Goal: Transaction & Acquisition: Purchase product/service

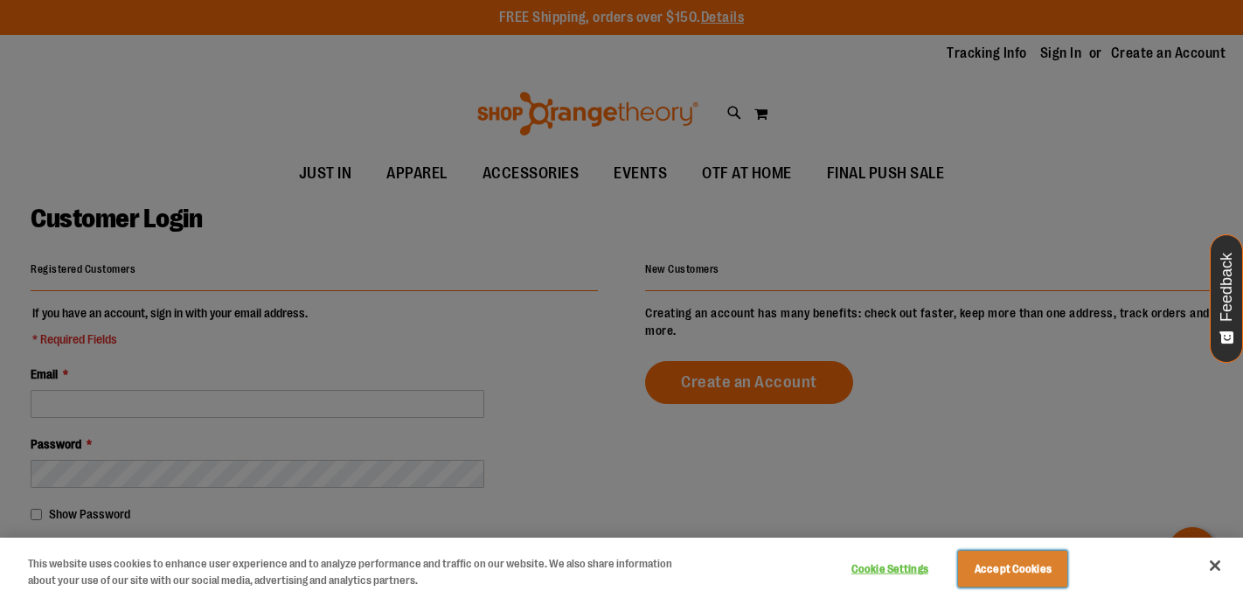
click at [1027, 570] on button "Accept Cookies" at bounding box center [1012, 569] width 109 height 37
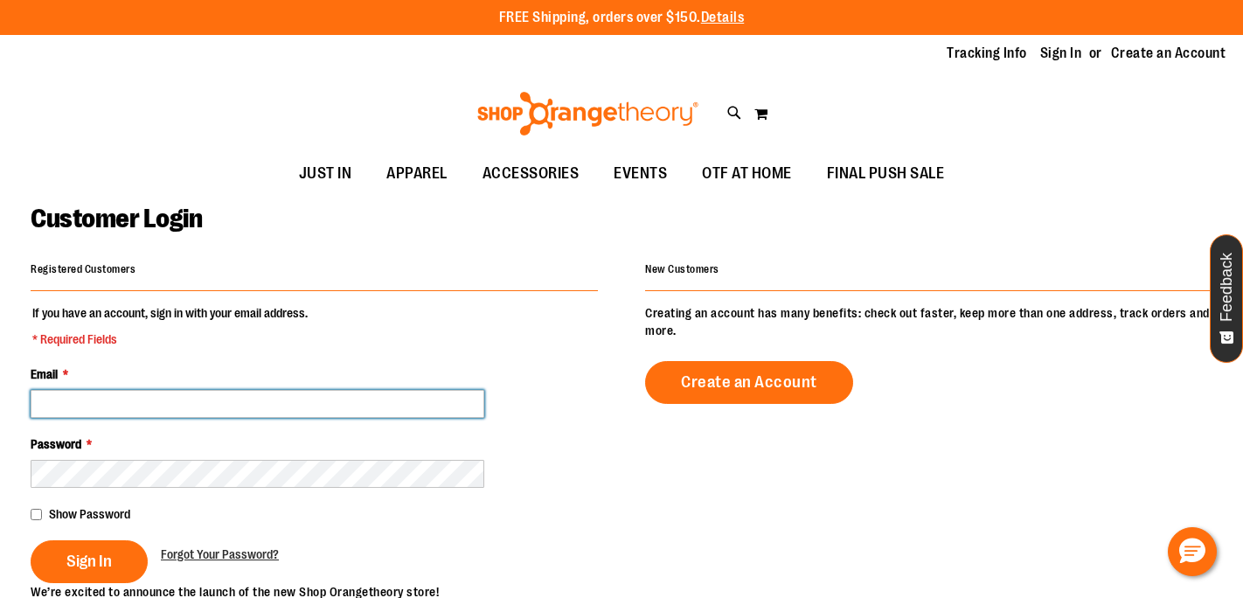
click at [255, 414] on input "Email *" at bounding box center [258, 404] width 454 height 28
click at [244, 408] on input "Email *" at bounding box center [258, 404] width 454 height 28
type input "**********"
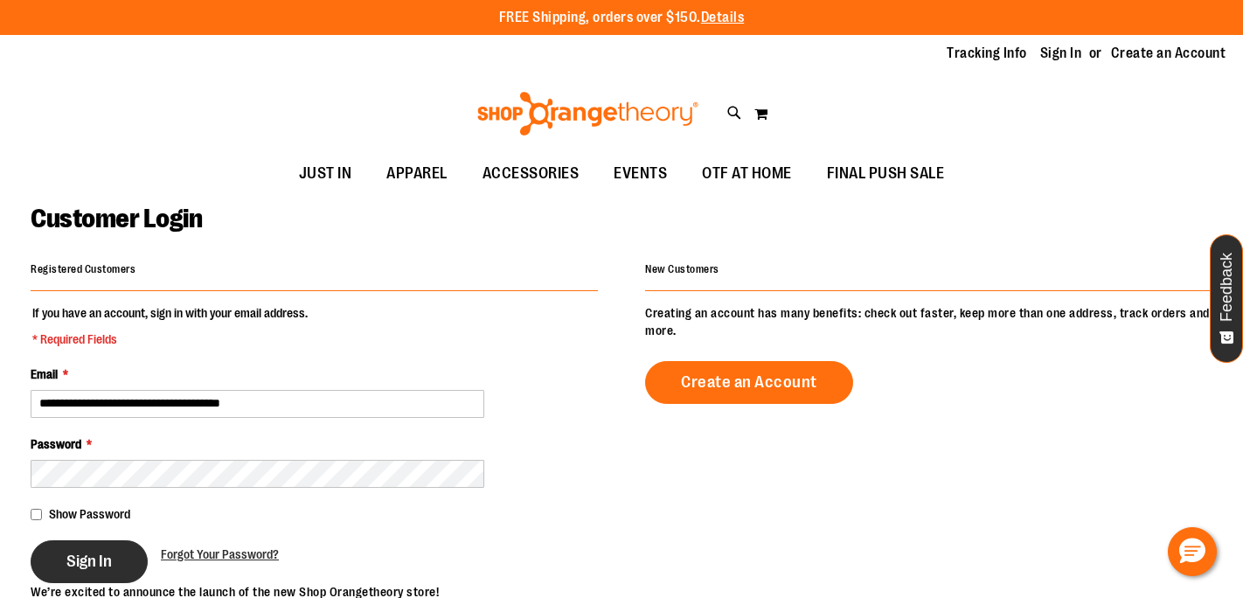
click at [113, 570] on button "Sign In" at bounding box center [89, 561] width 117 height 43
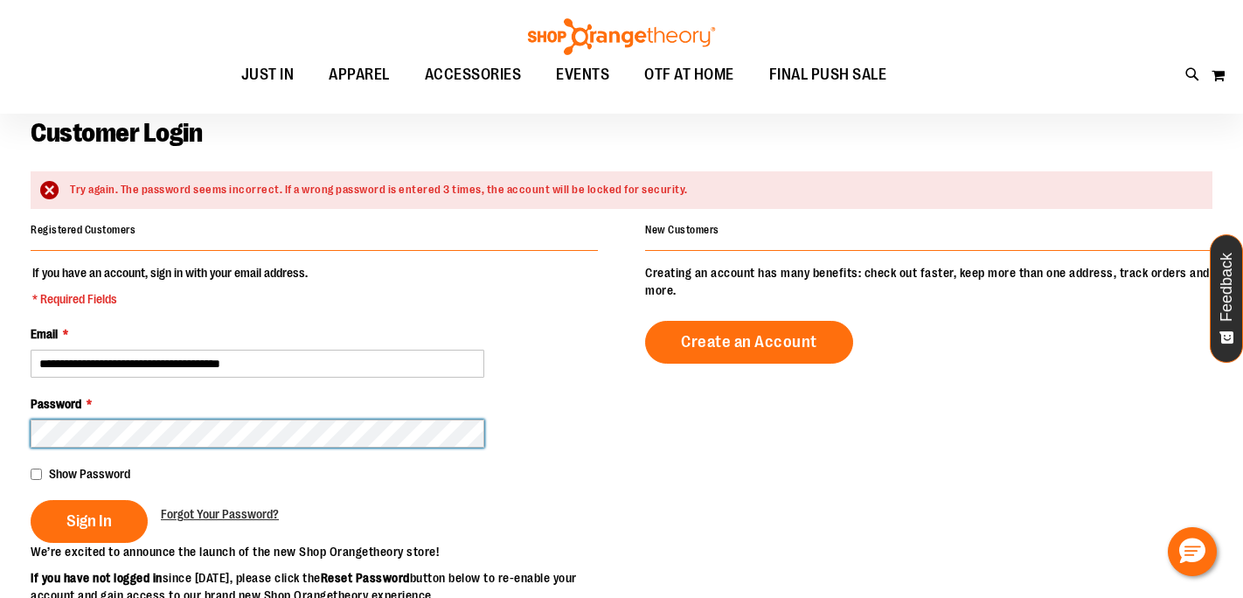
scroll to position [86, 0]
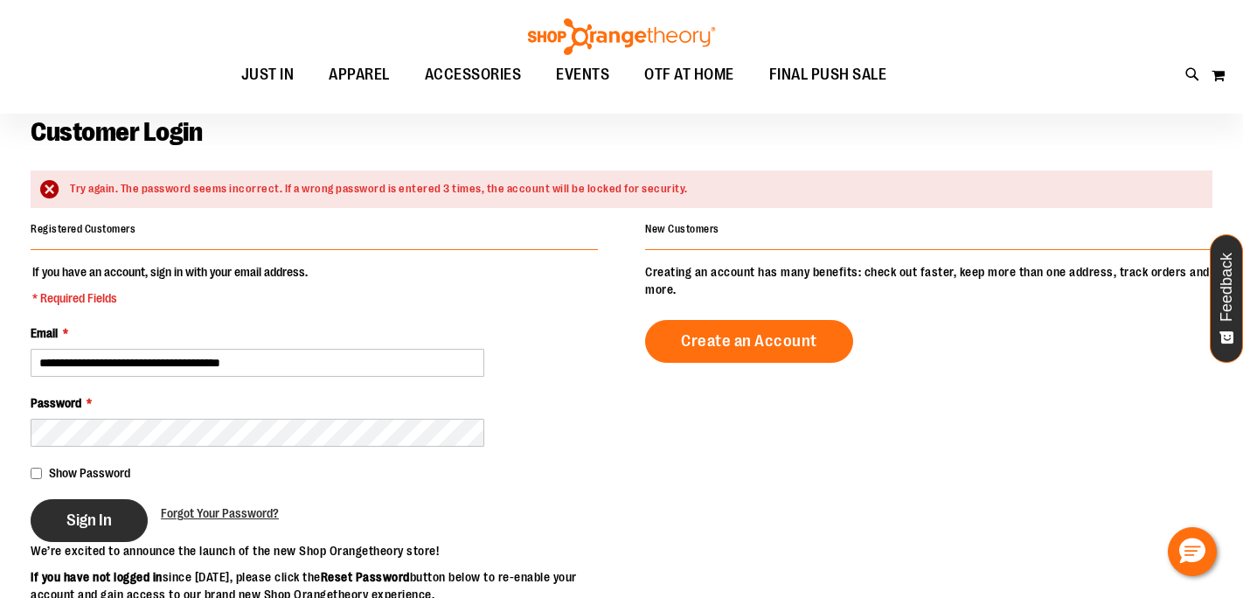
click at [88, 520] on span "Sign In" at bounding box center [88, 520] width 45 height 19
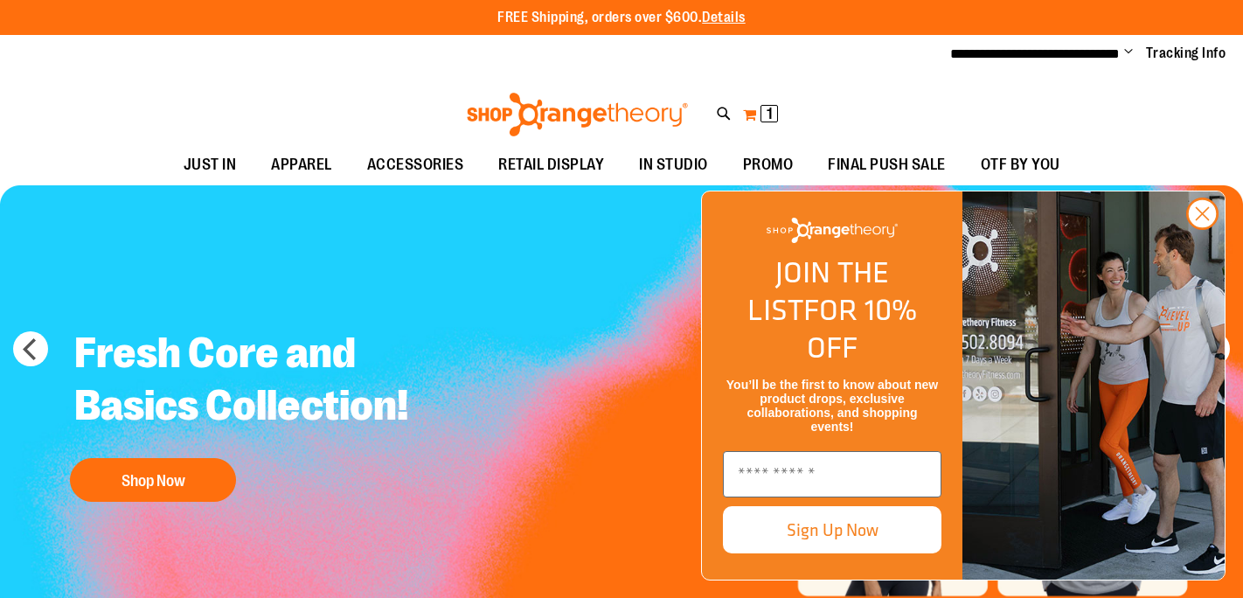
click at [769, 122] on button "My Cart 1 1 items" at bounding box center [760, 115] width 37 height 28
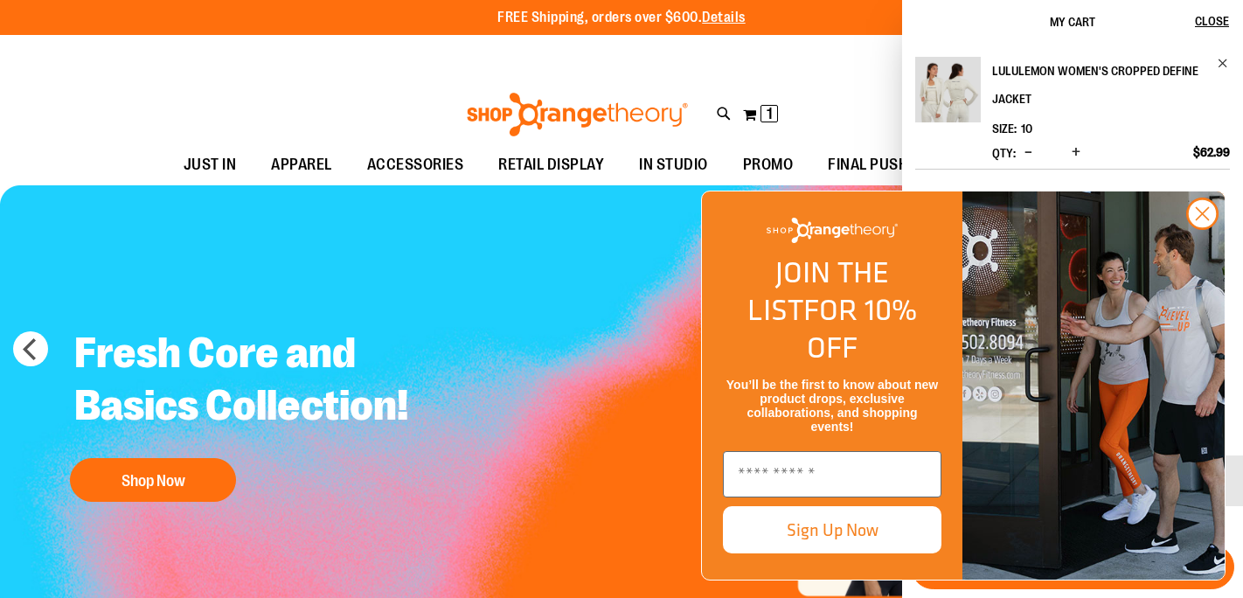
click at [1027, 70] on h2 "lululemon Women's Cropped Define Jacket" at bounding box center [1099, 85] width 214 height 56
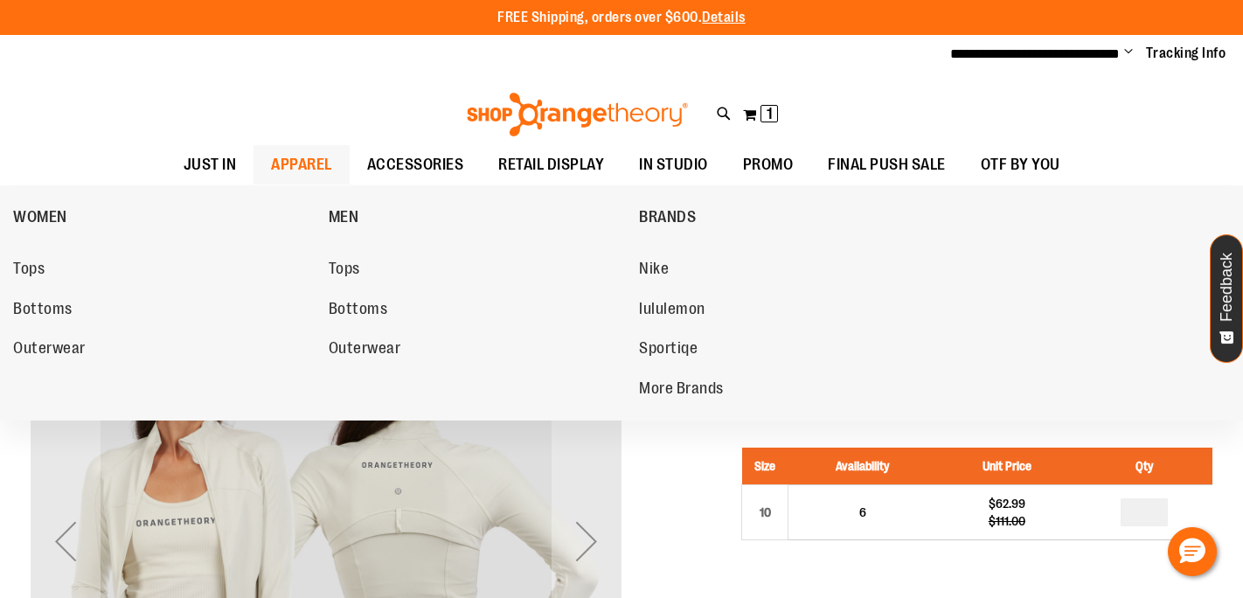
click at [319, 153] on span "APPAREL" at bounding box center [301, 164] width 61 height 39
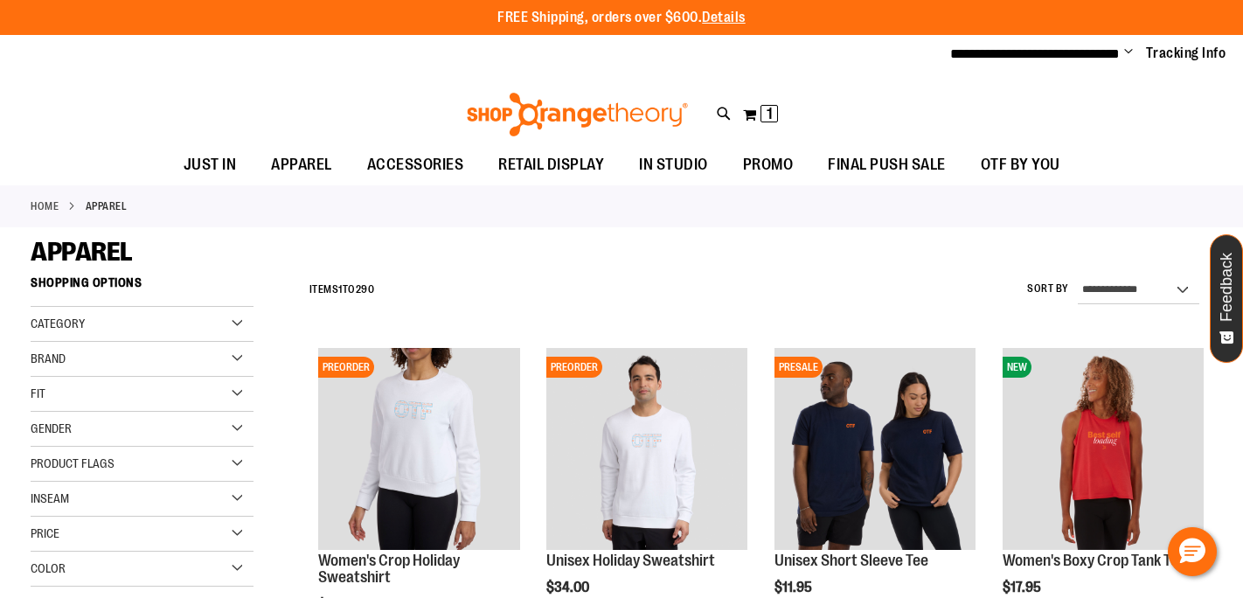
click at [75, 357] on div "Brand" at bounding box center [142, 359] width 223 height 35
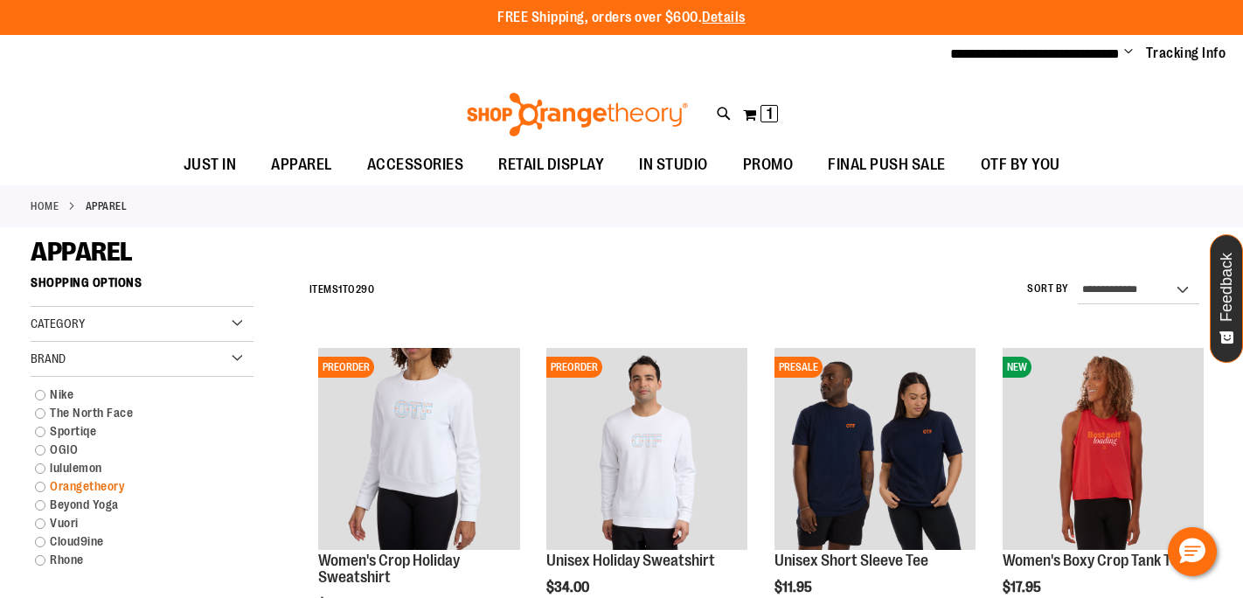
click at [73, 484] on link "Orangetheory" at bounding box center [132, 486] width 213 height 18
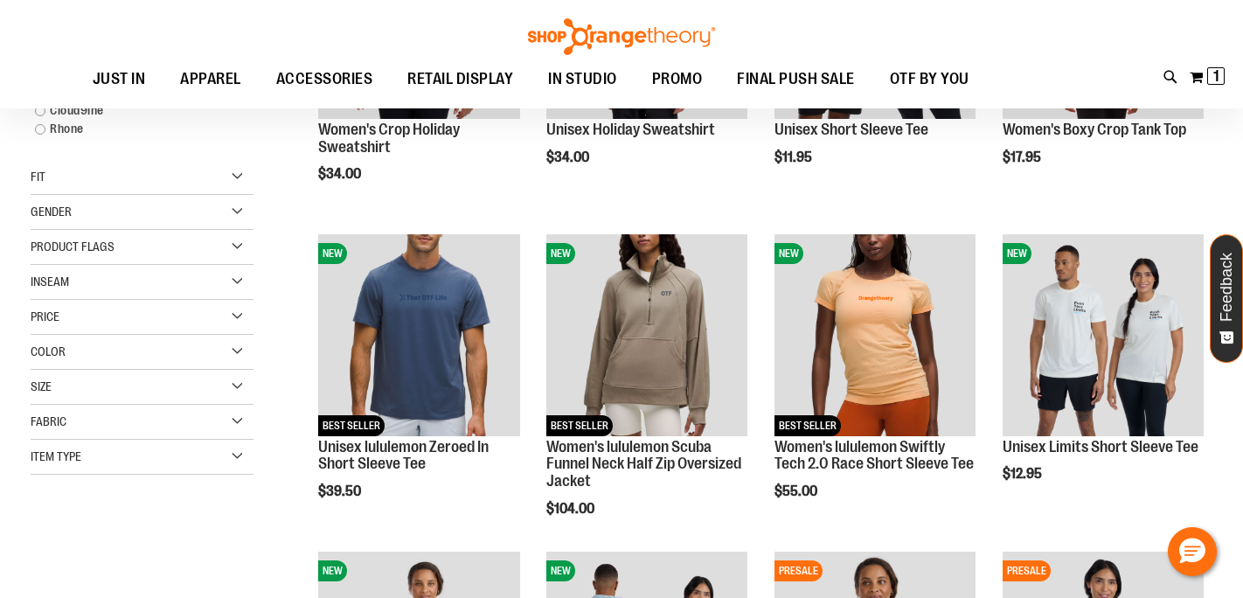
scroll to position [267, 0]
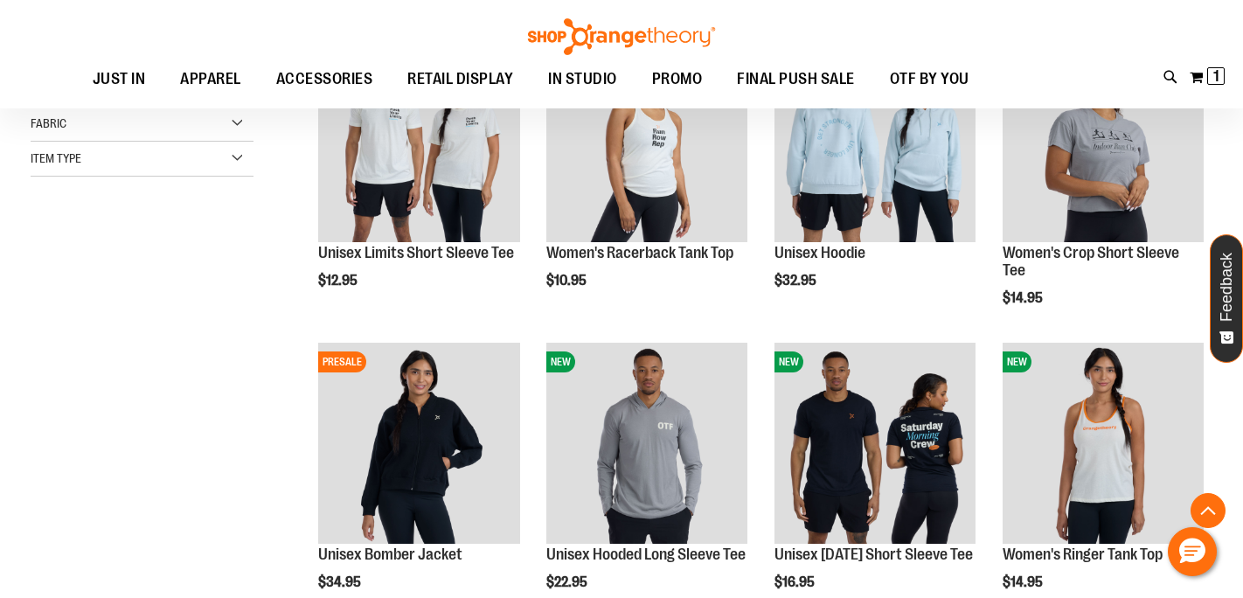
scroll to position [326, 0]
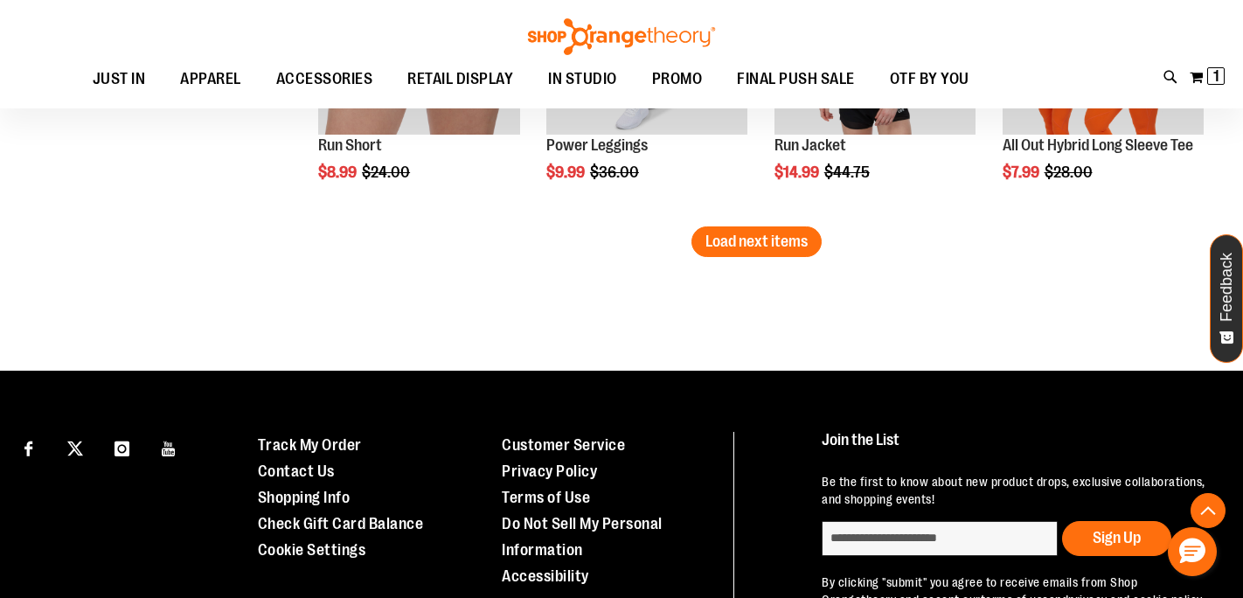
scroll to position [2645, 0]
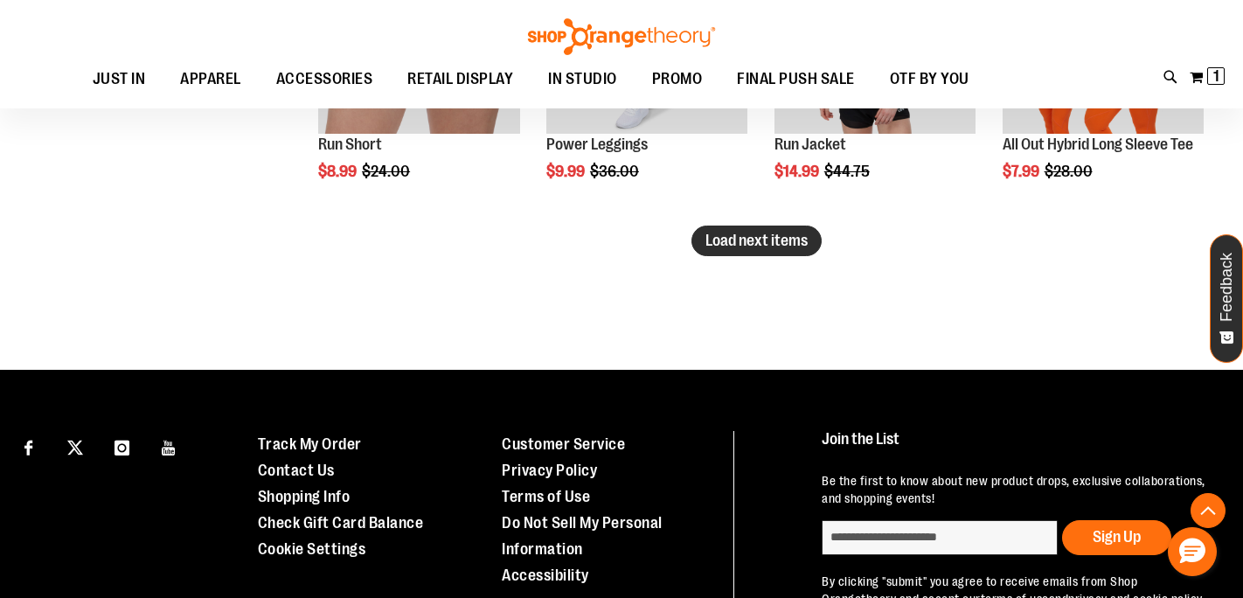
click at [783, 243] on span "Load next items" at bounding box center [757, 240] width 102 height 17
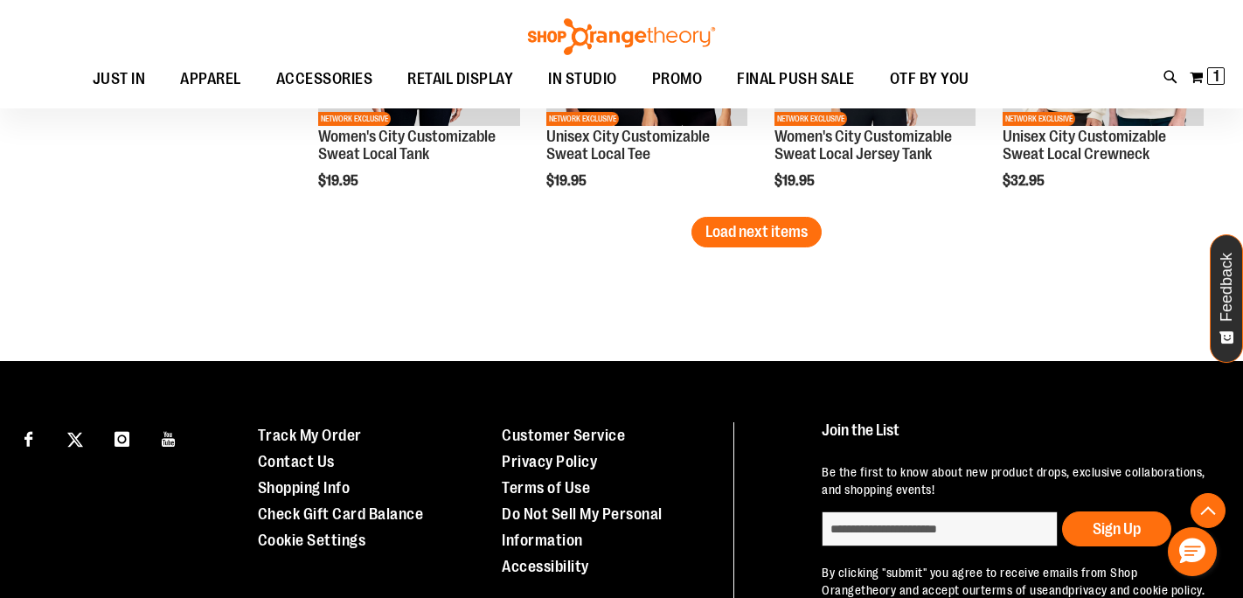
scroll to position [3551, 0]
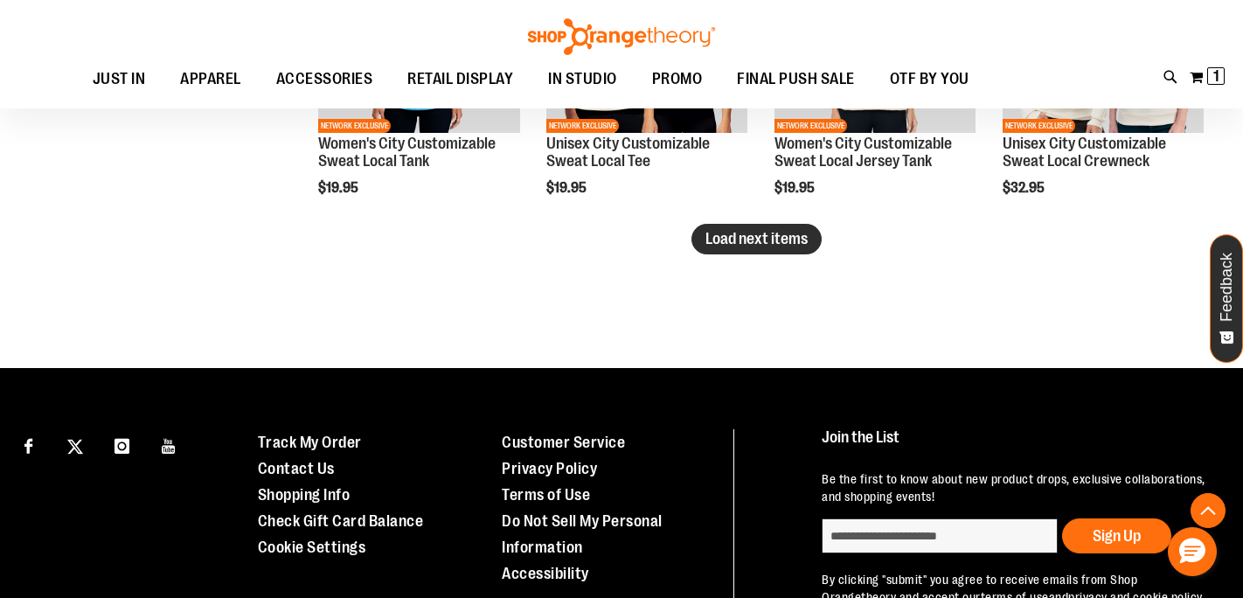
click at [772, 245] on span "Load next items" at bounding box center [757, 238] width 102 height 17
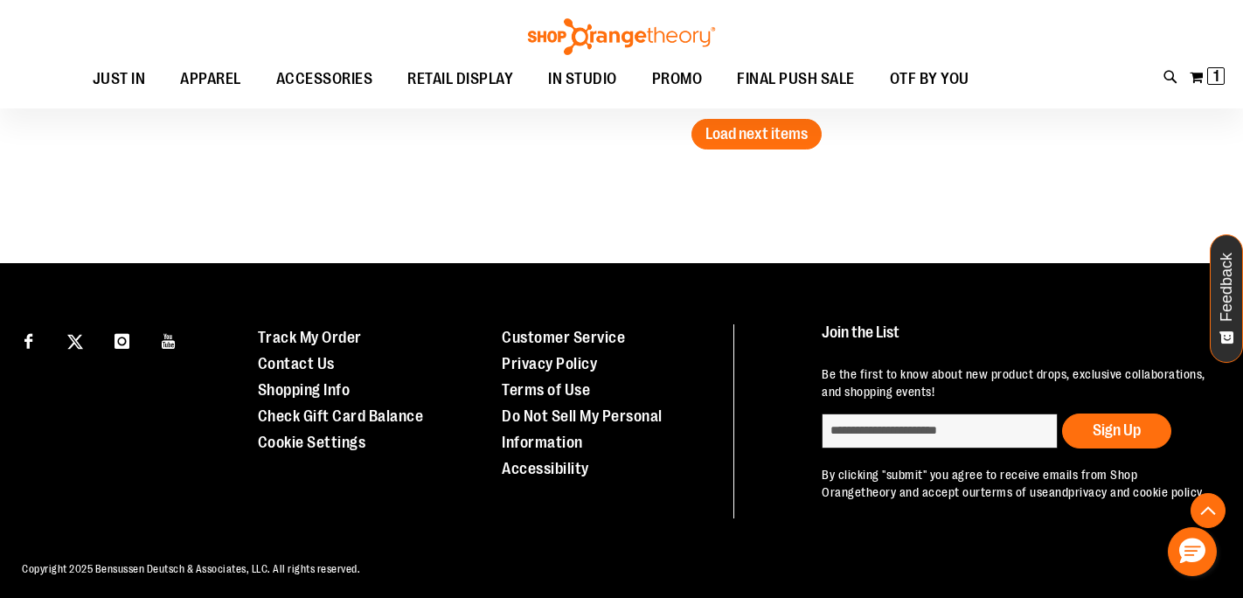
scroll to position [4565, 0]
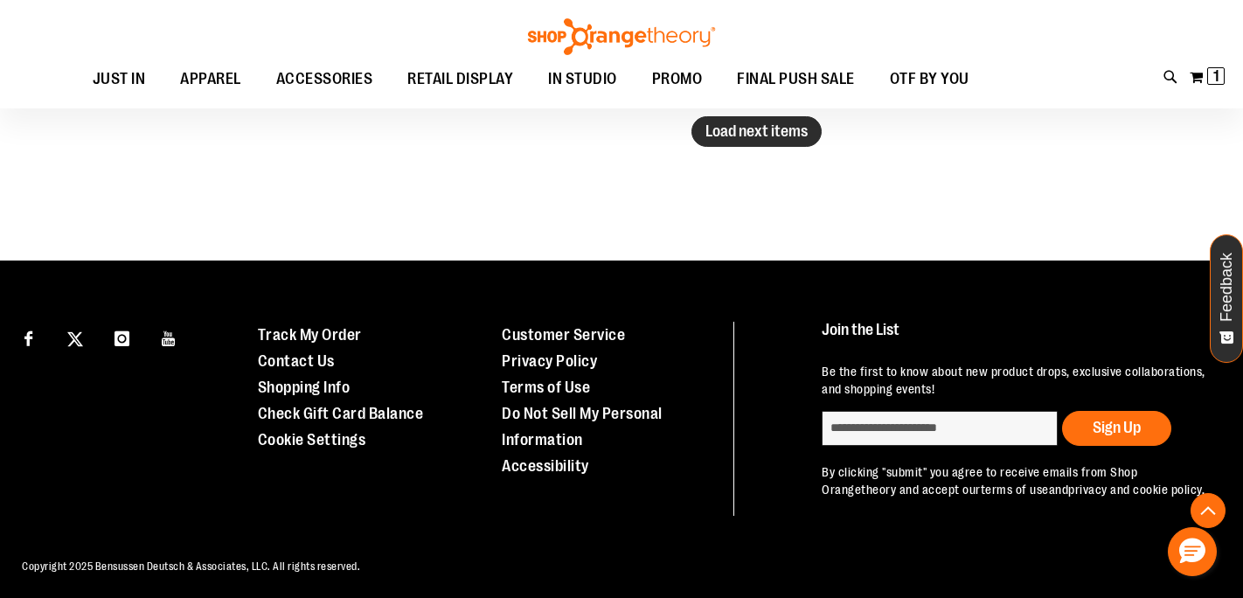
click at [708, 138] on span "Load next items" at bounding box center [757, 130] width 102 height 17
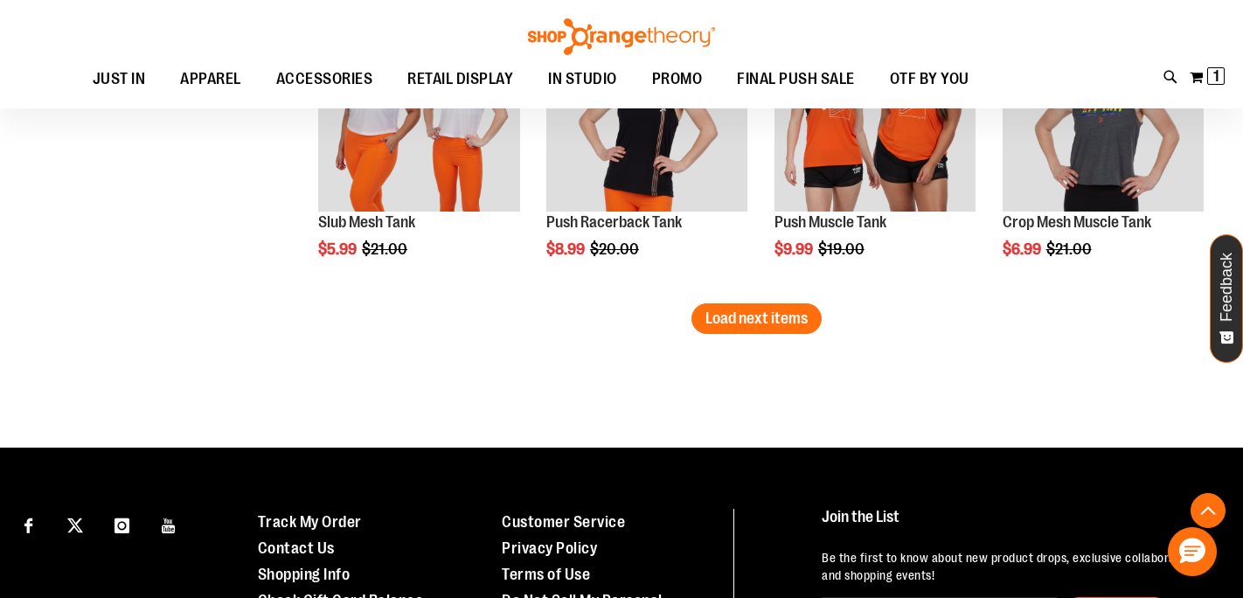
scroll to position [5285, 0]
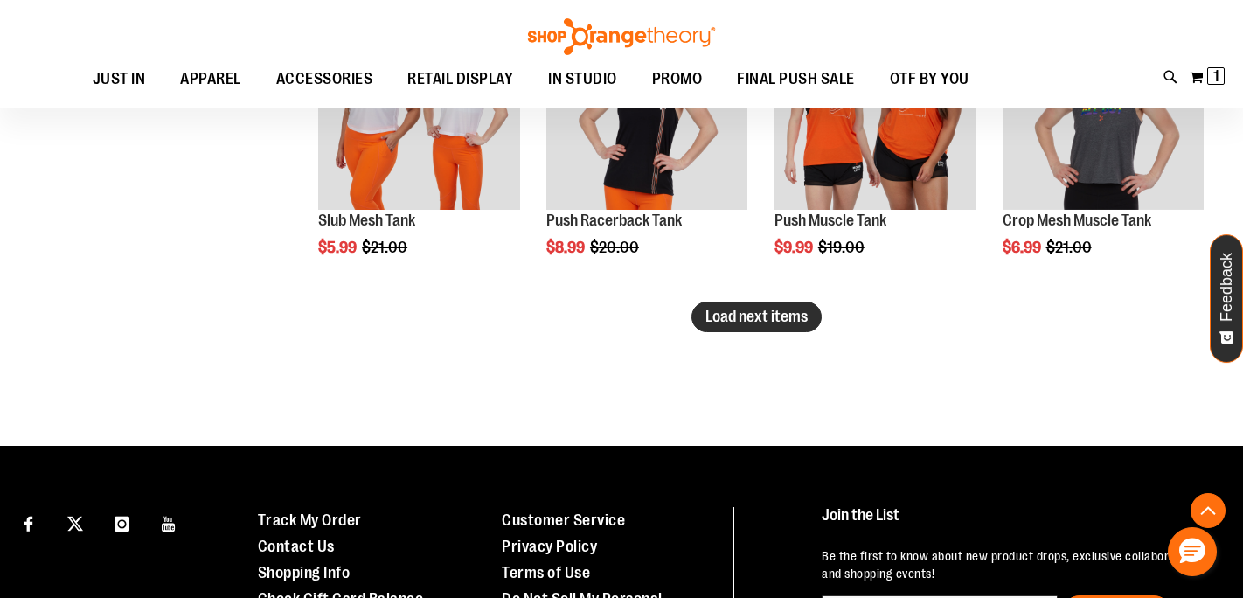
click at [793, 316] on span "Load next items" at bounding box center [757, 316] width 102 height 17
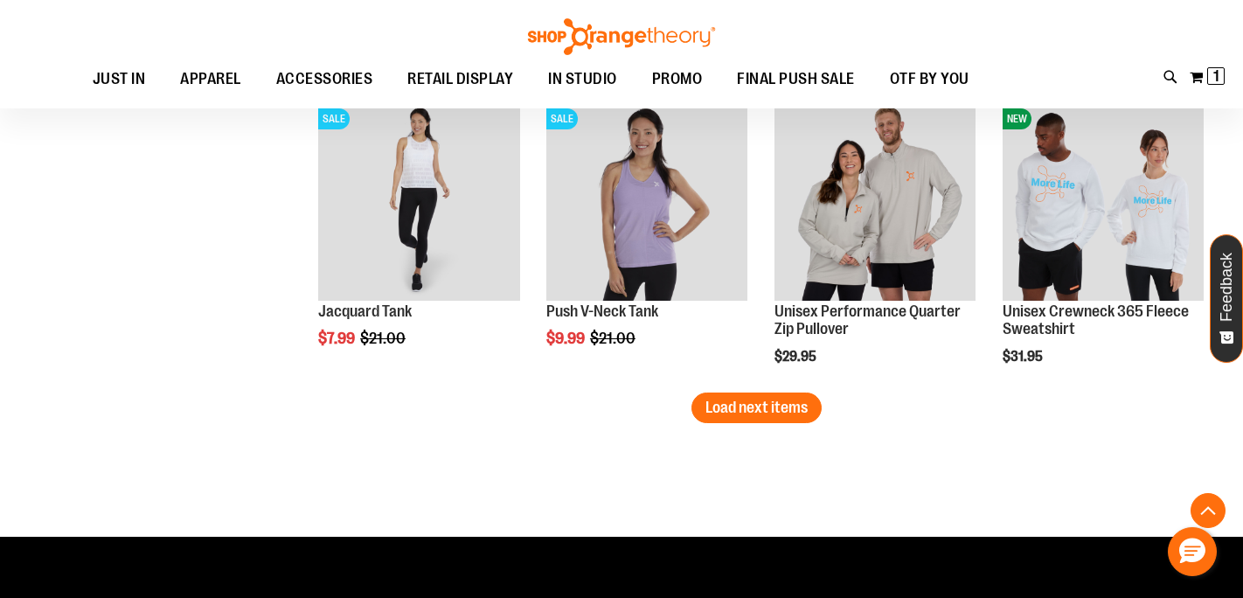
scroll to position [6110, 0]
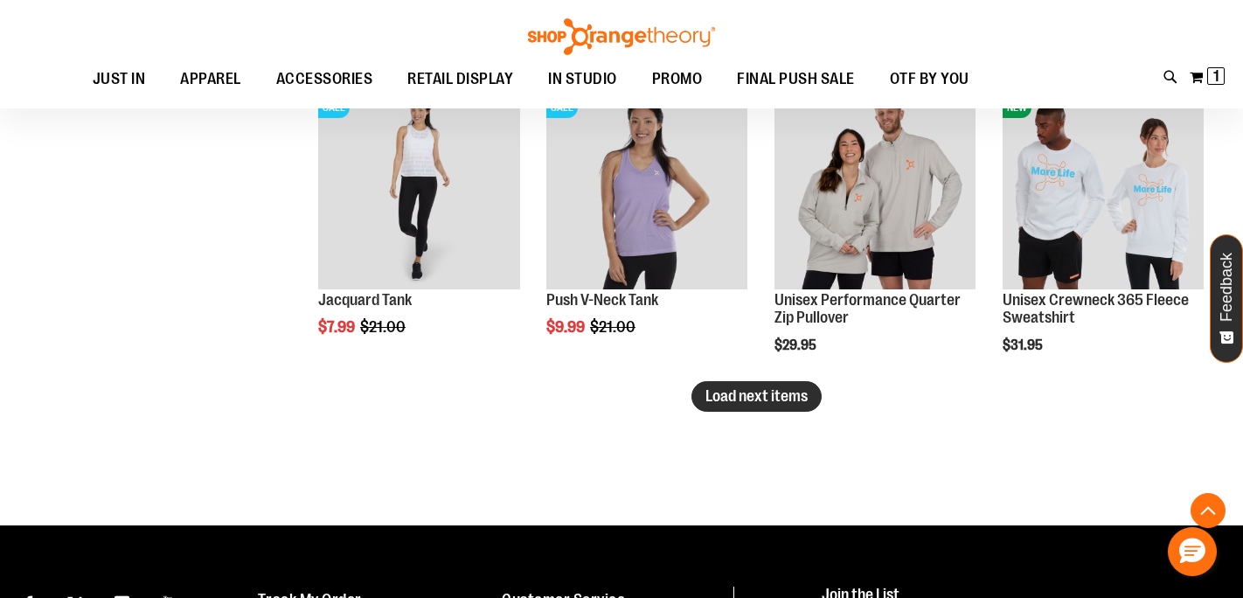
click at [794, 404] on span "Load next items" at bounding box center [757, 395] width 102 height 17
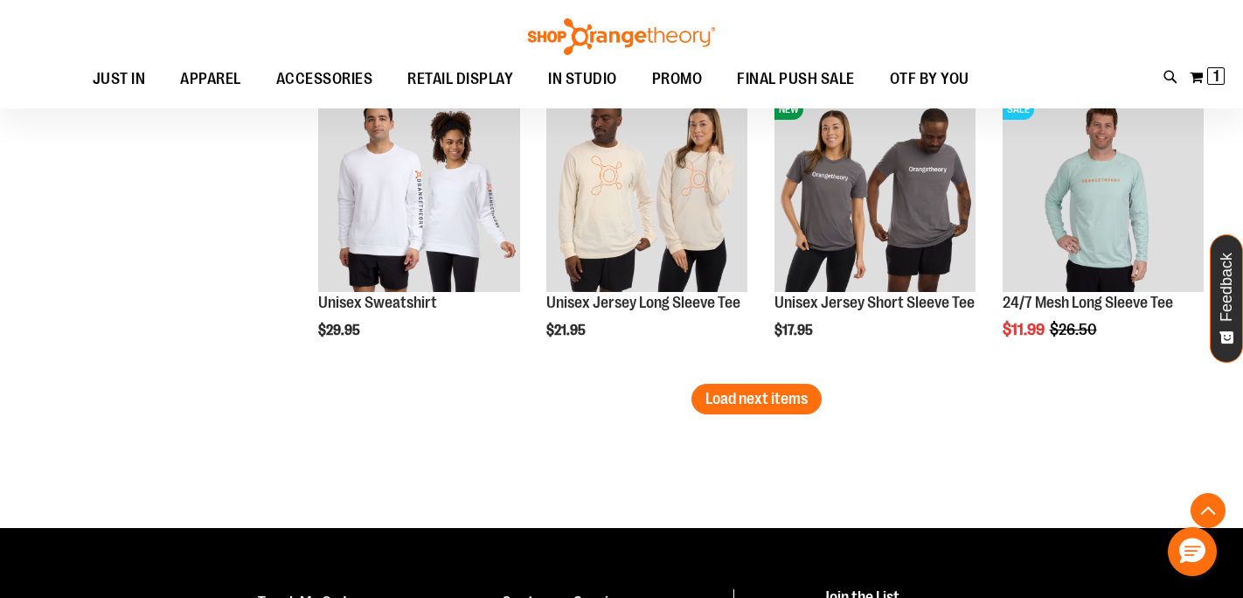
scroll to position [7015, 0]
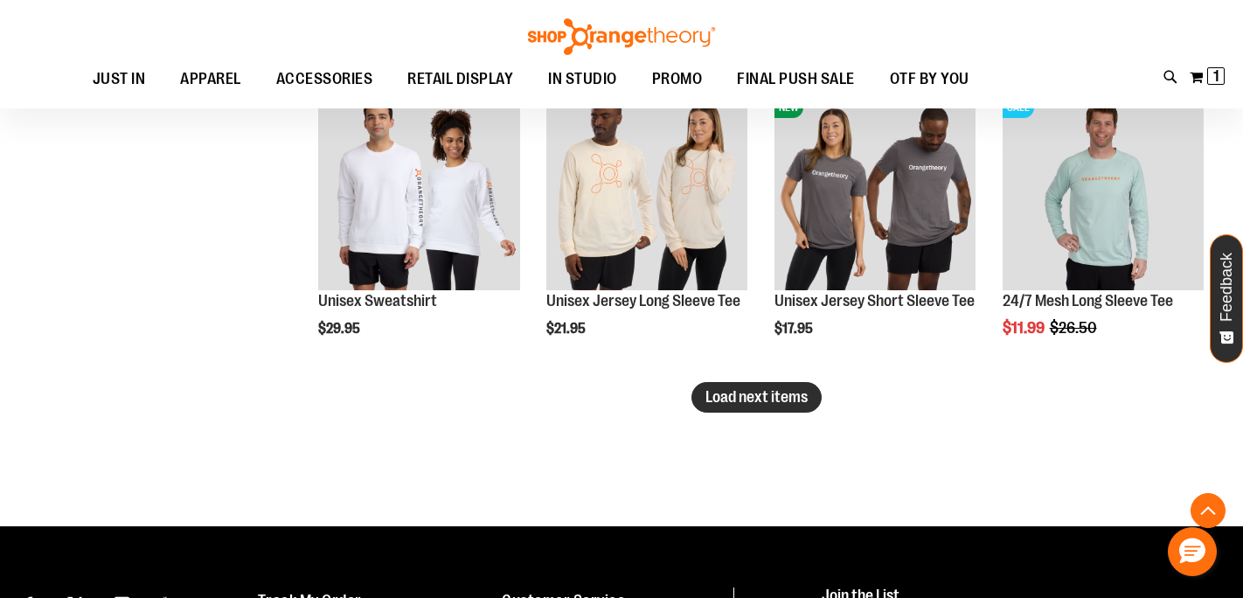
click at [739, 393] on span "Load next items" at bounding box center [757, 396] width 102 height 17
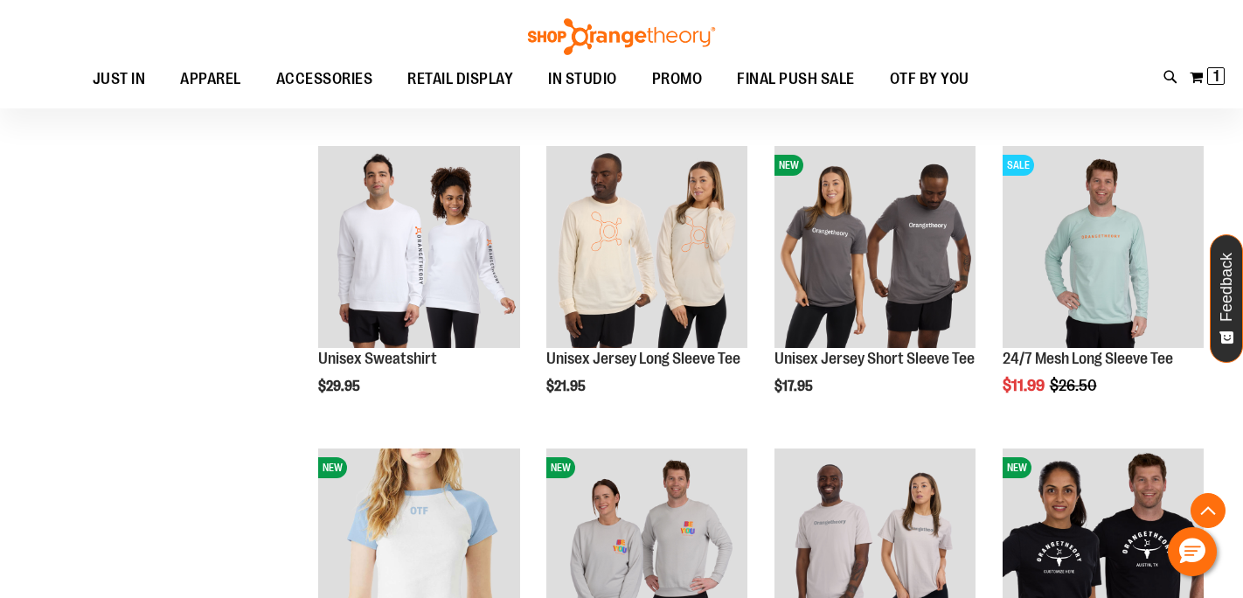
scroll to position [6902, 0]
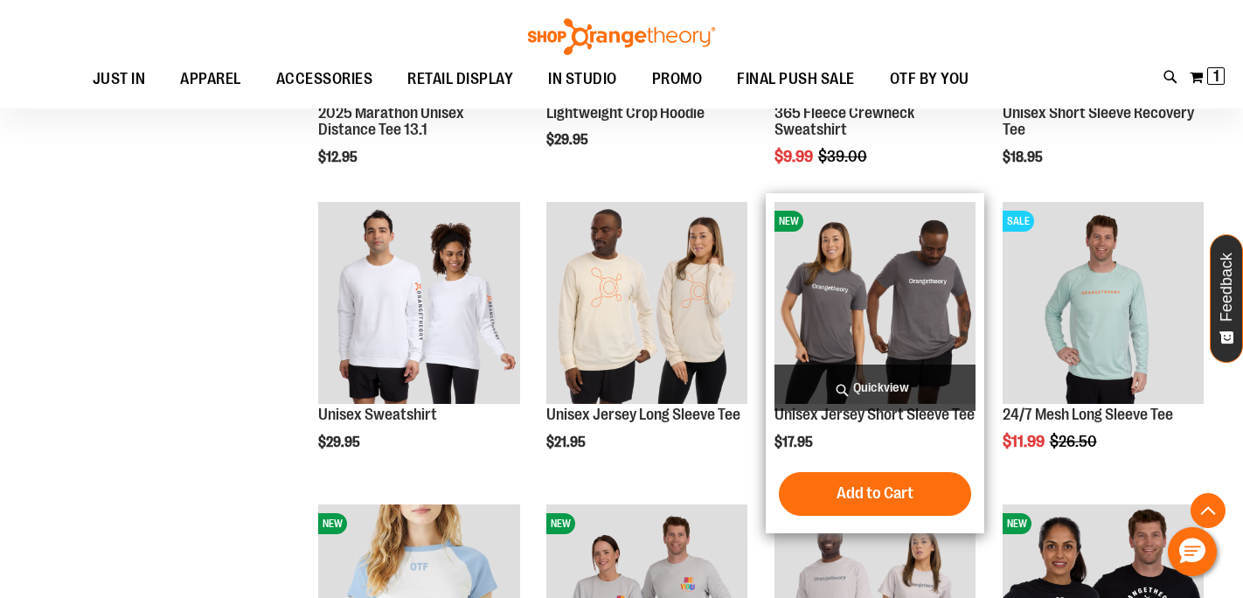
click at [883, 389] on span "Quickview" at bounding box center [875, 388] width 201 height 46
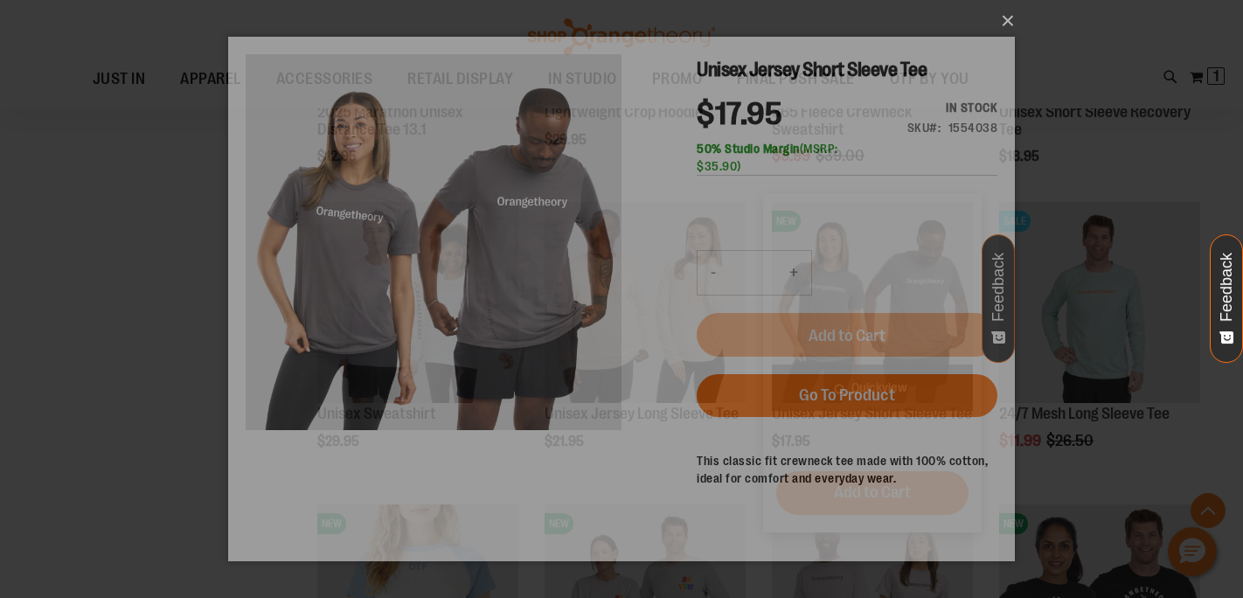
scroll to position [0, 0]
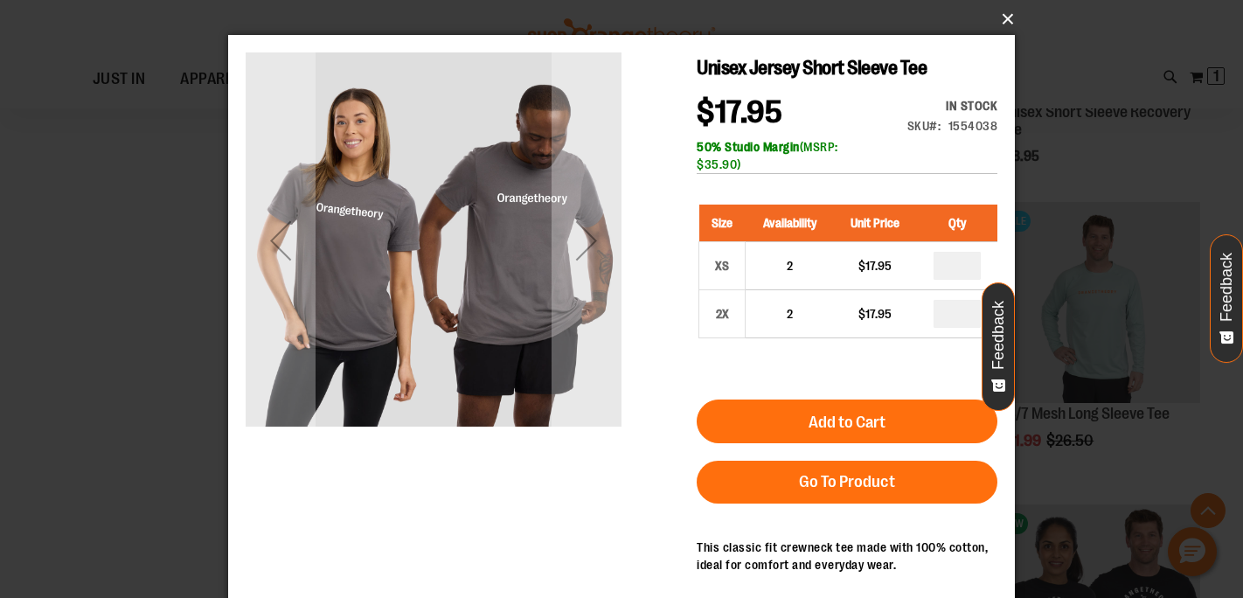
click at [1006, 20] on button "×" at bounding box center [626, 19] width 787 height 38
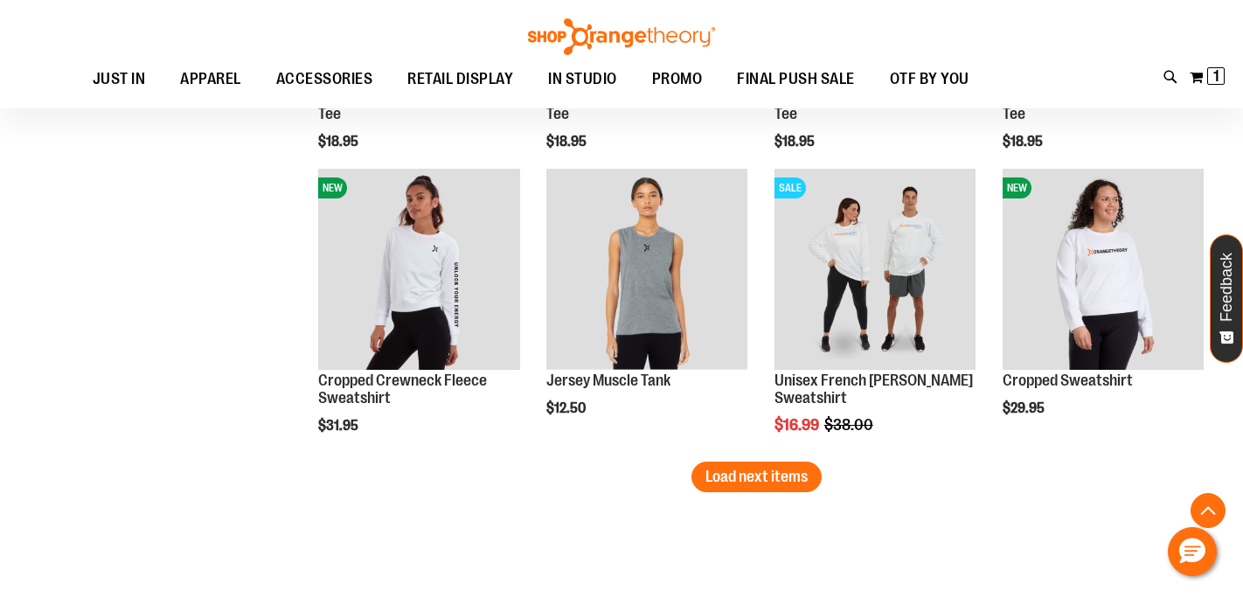
scroll to position [8012, 0]
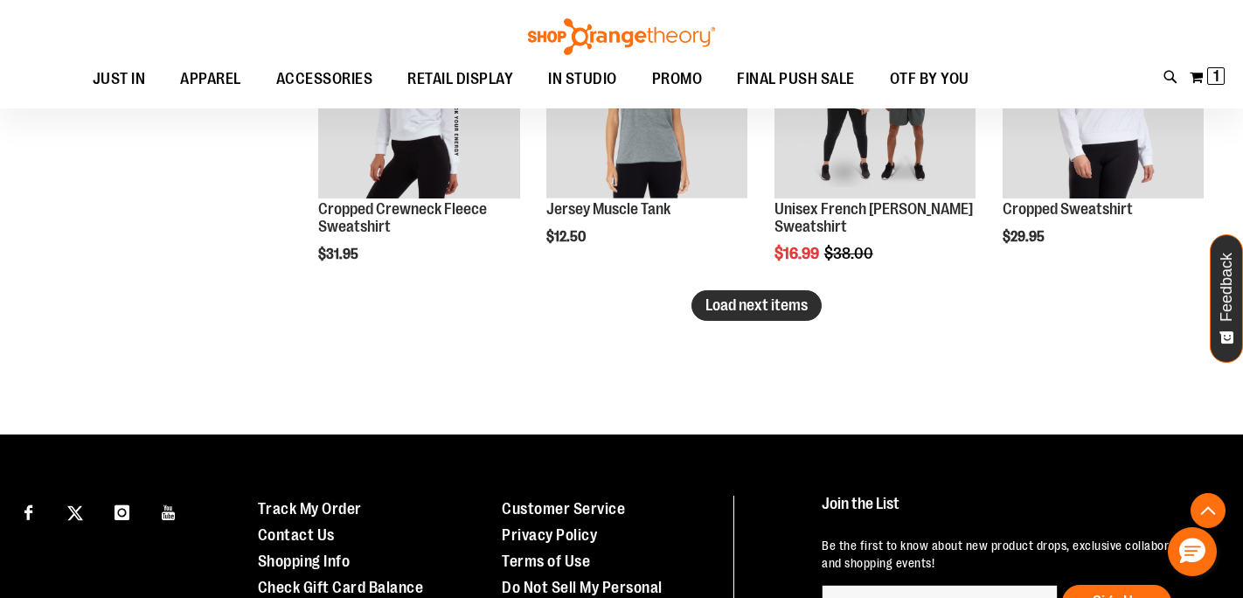
click at [752, 305] on span "Load next items" at bounding box center [757, 304] width 102 height 17
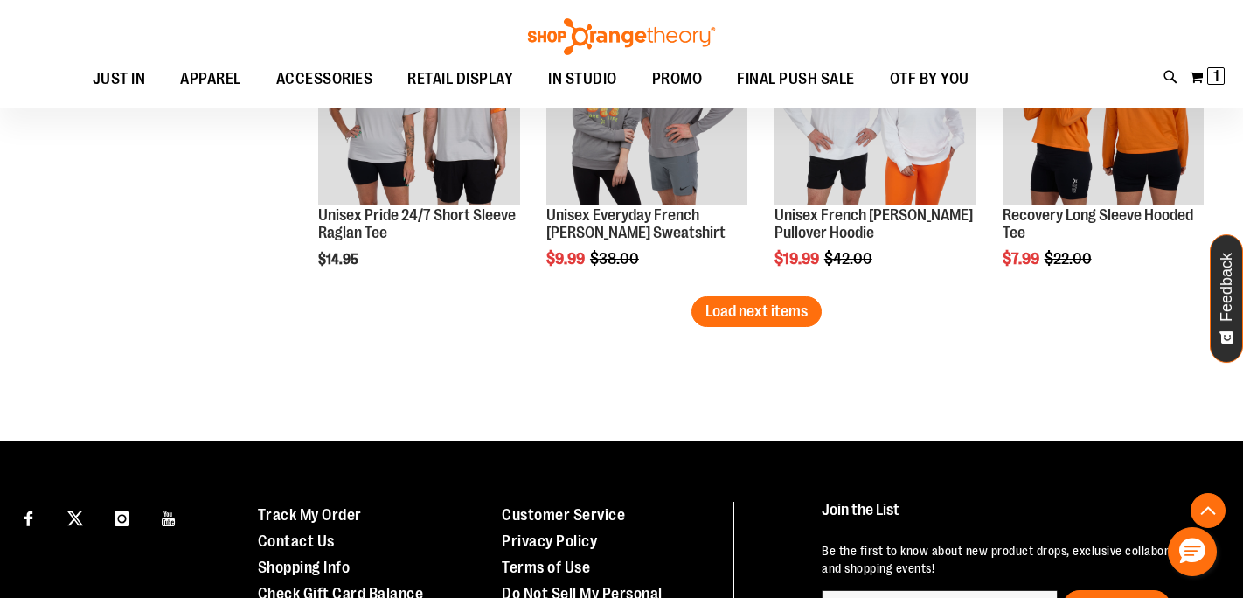
scroll to position [8913, 0]
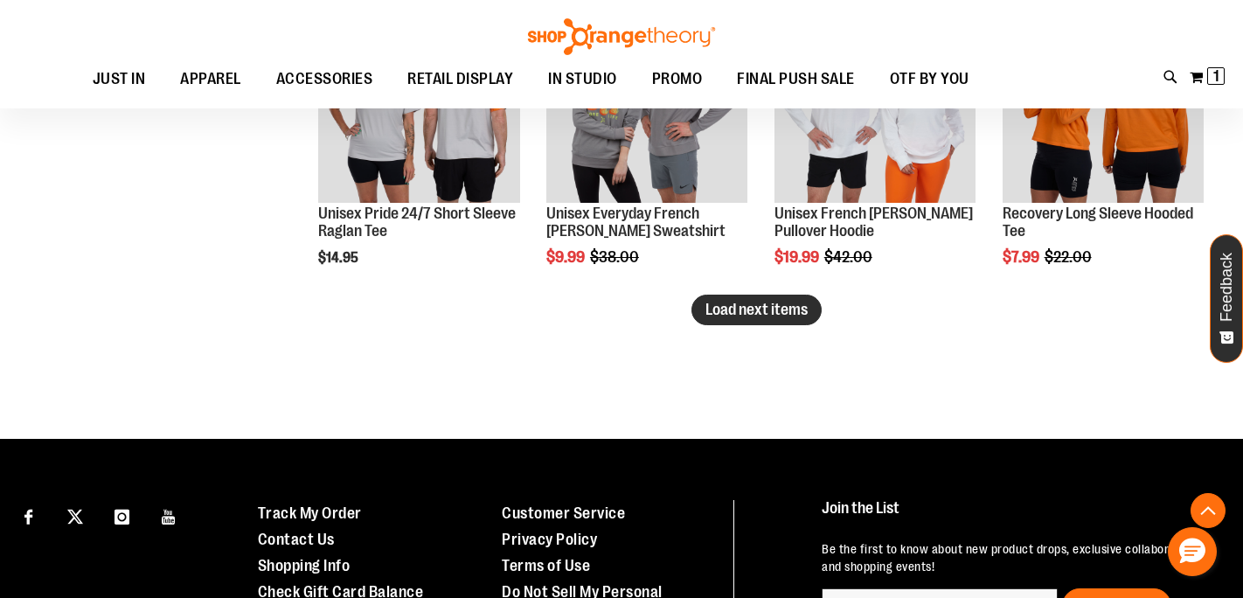
click at [762, 310] on span "Load next items" at bounding box center [757, 309] width 102 height 17
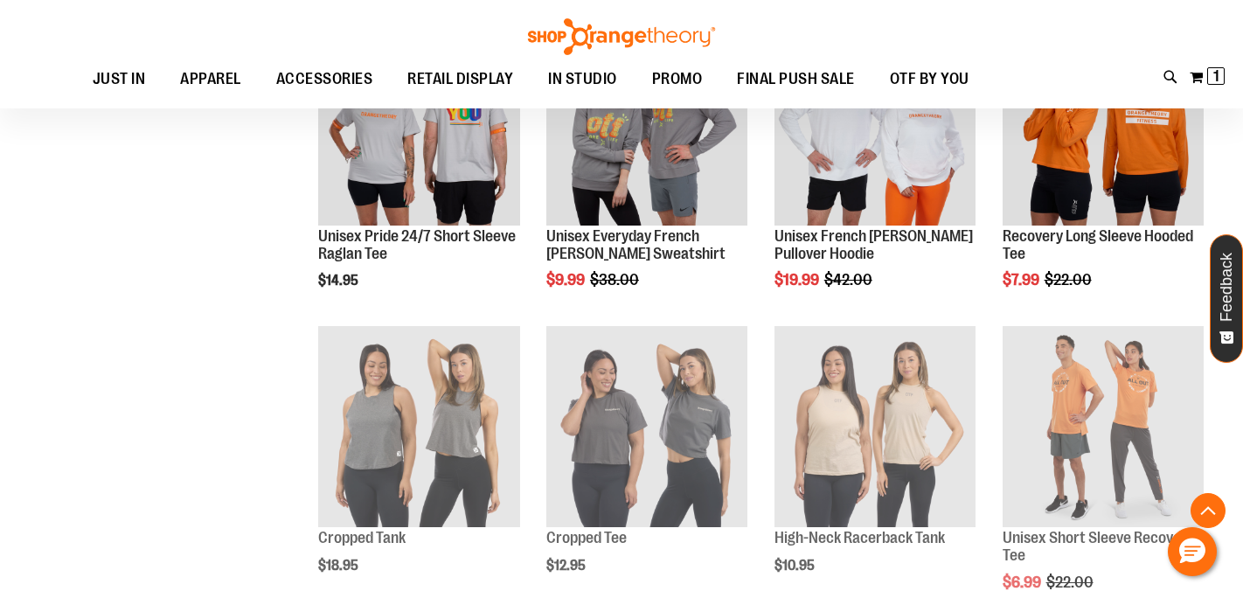
scroll to position [8899, 0]
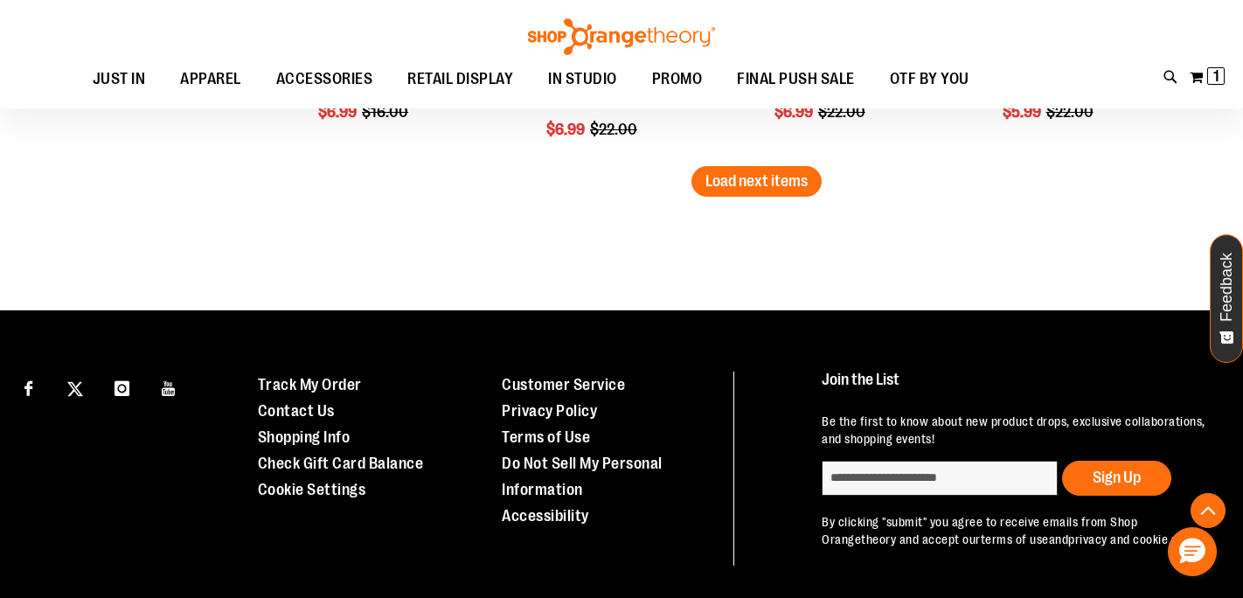
scroll to position [9962, 0]
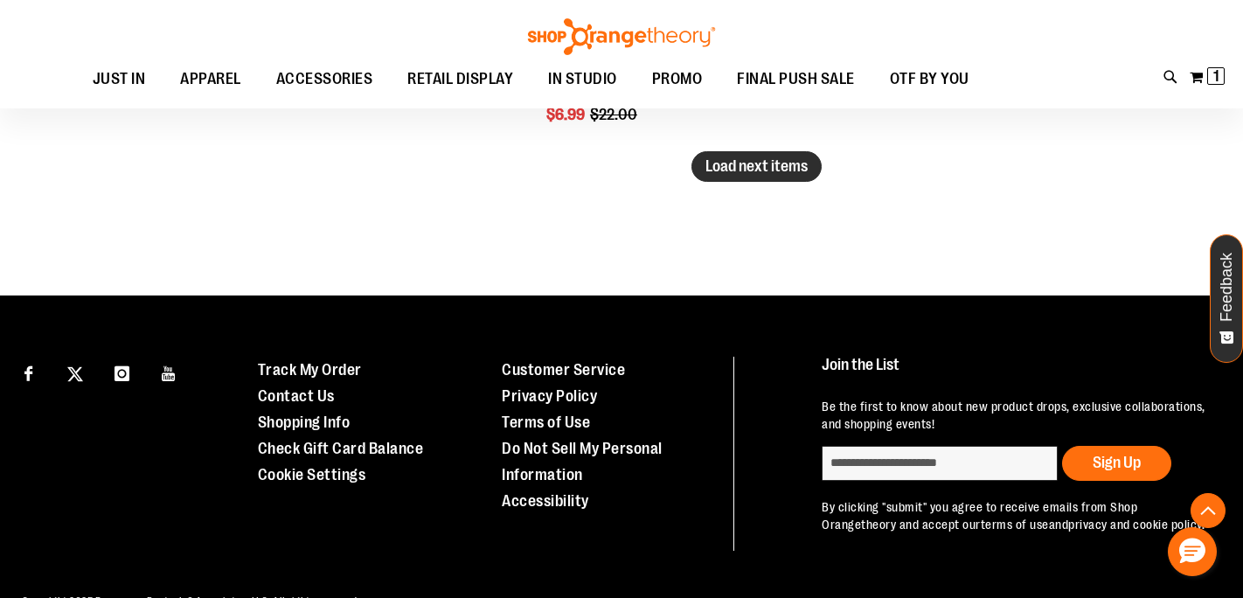
click at [748, 172] on span "Load next items" at bounding box center [757, 165] width 102 height 17
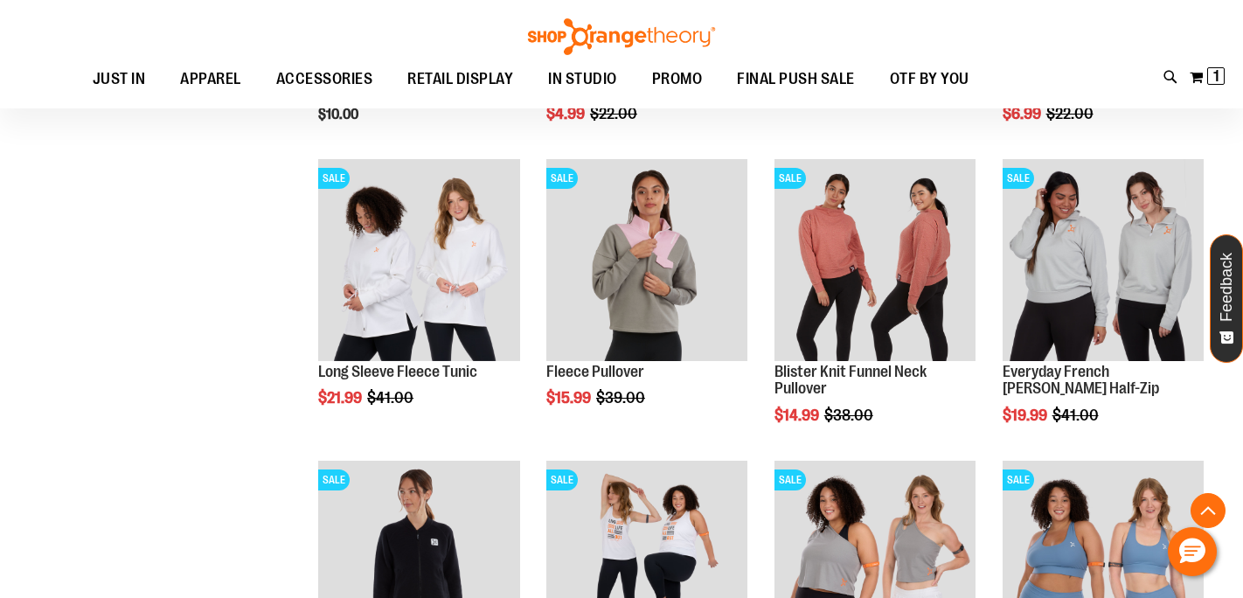
scroll to position [10278, 0]
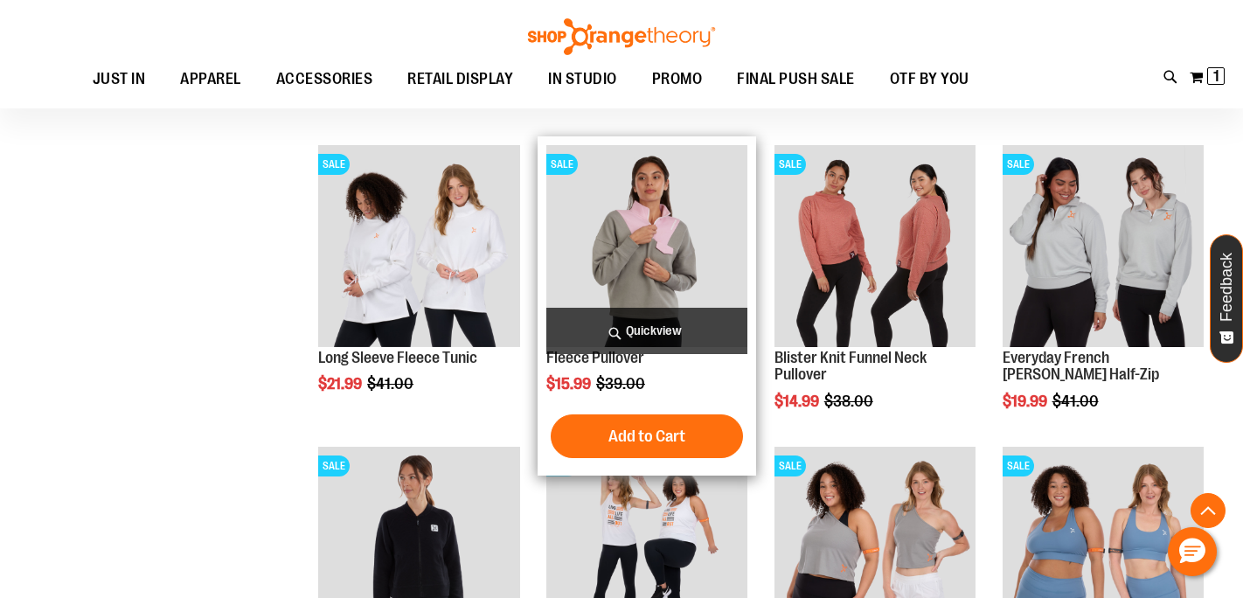
click at [649, 331] on span "Quickview" at bounding box center [646, 331] width 201 height 46
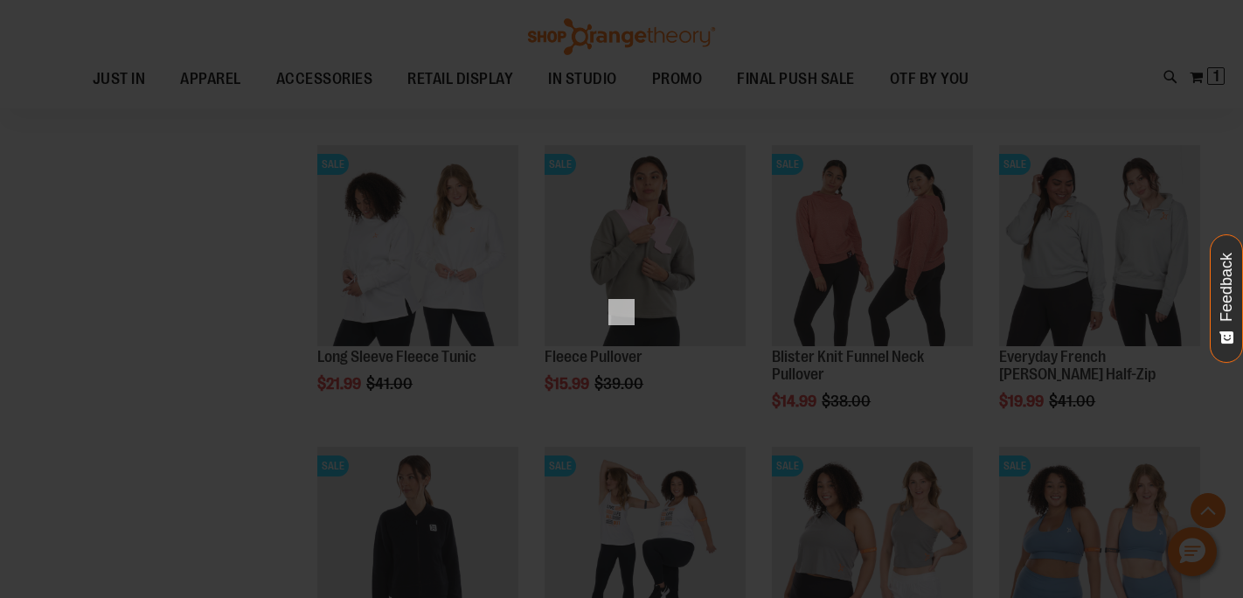
scroll to position [0, 0]
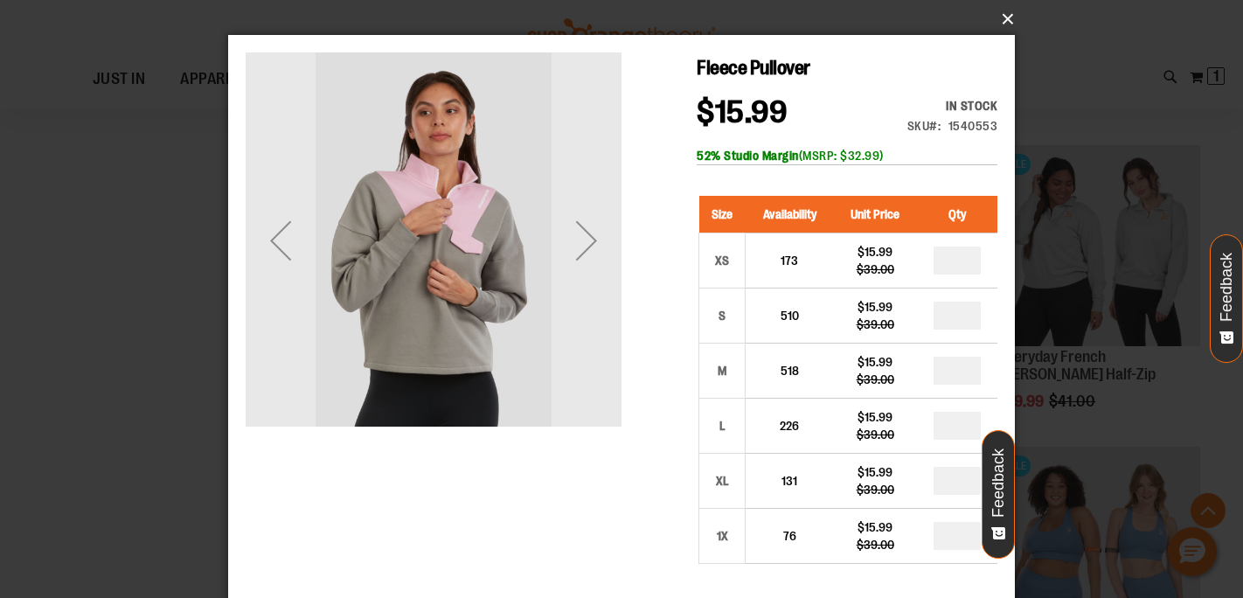
click at [1007, 21] on button "×" at bounding box center [626, 19] width 787 height 38
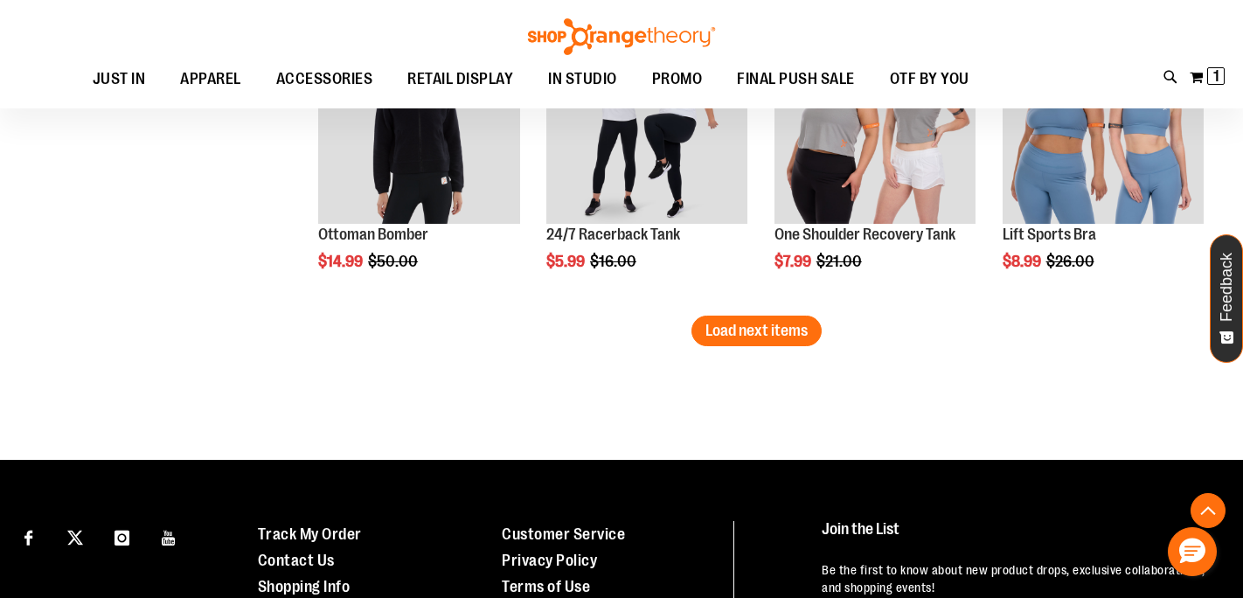
scroll to position [10718, 0]
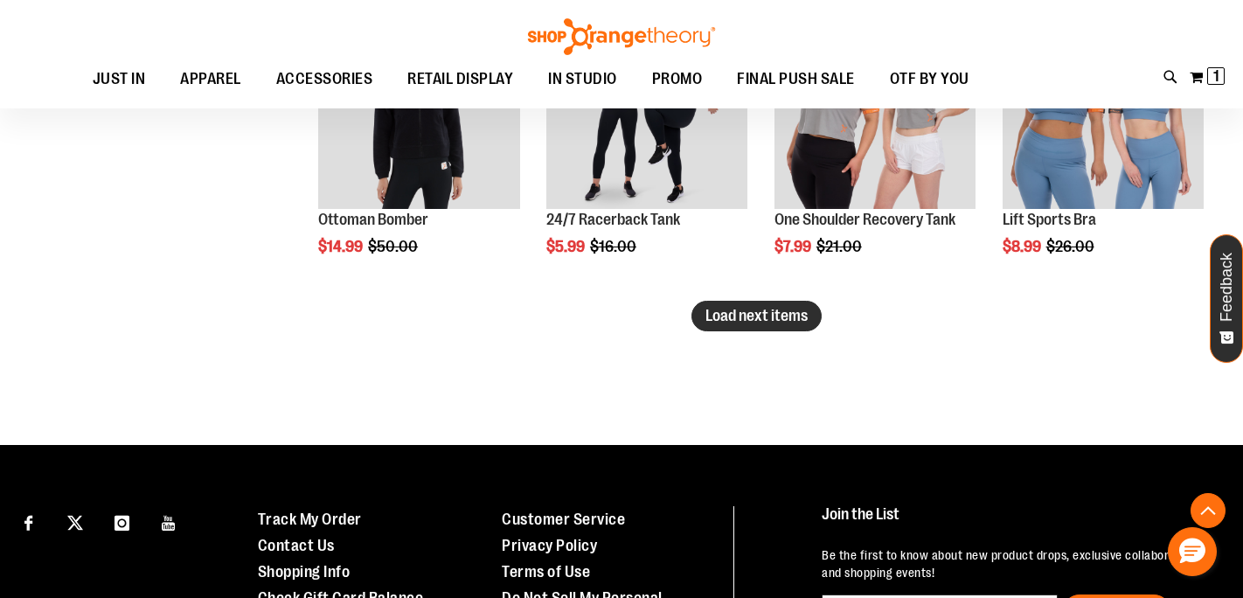
click at [782, 318] on span "Load next items" at bounding box center [757, 315] width 102 height 17
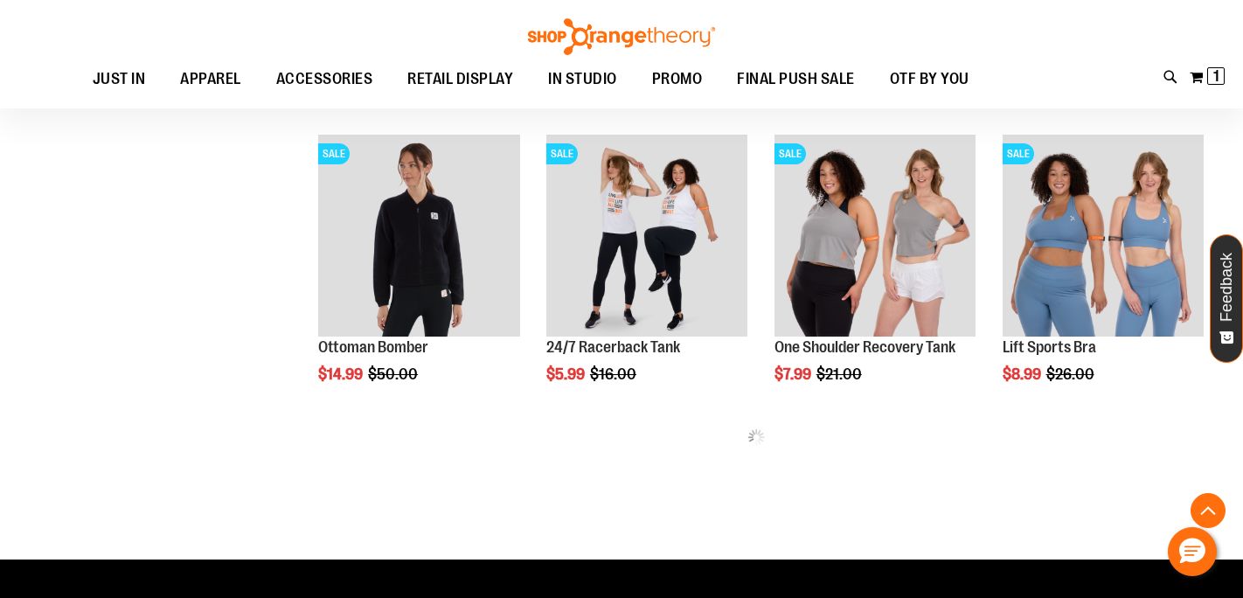
scroll to position [10587, 0]
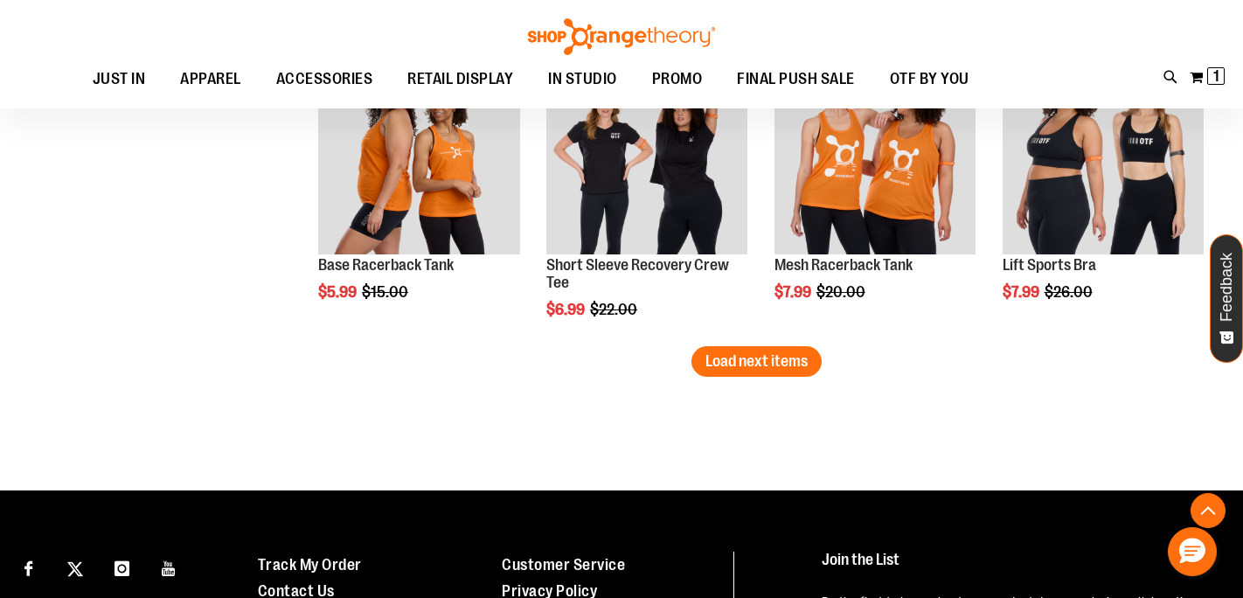
scroll to position [11585, 0]
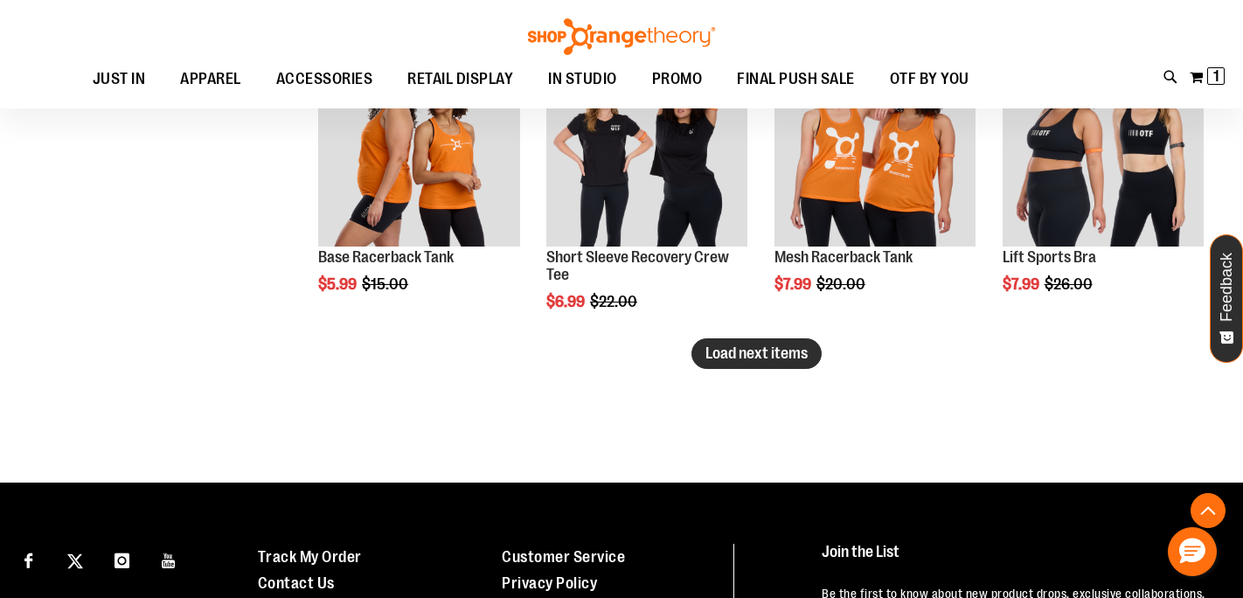
click at [783, 358] on span "Load next items" at bounding box center [757, 352] width 102 height 17
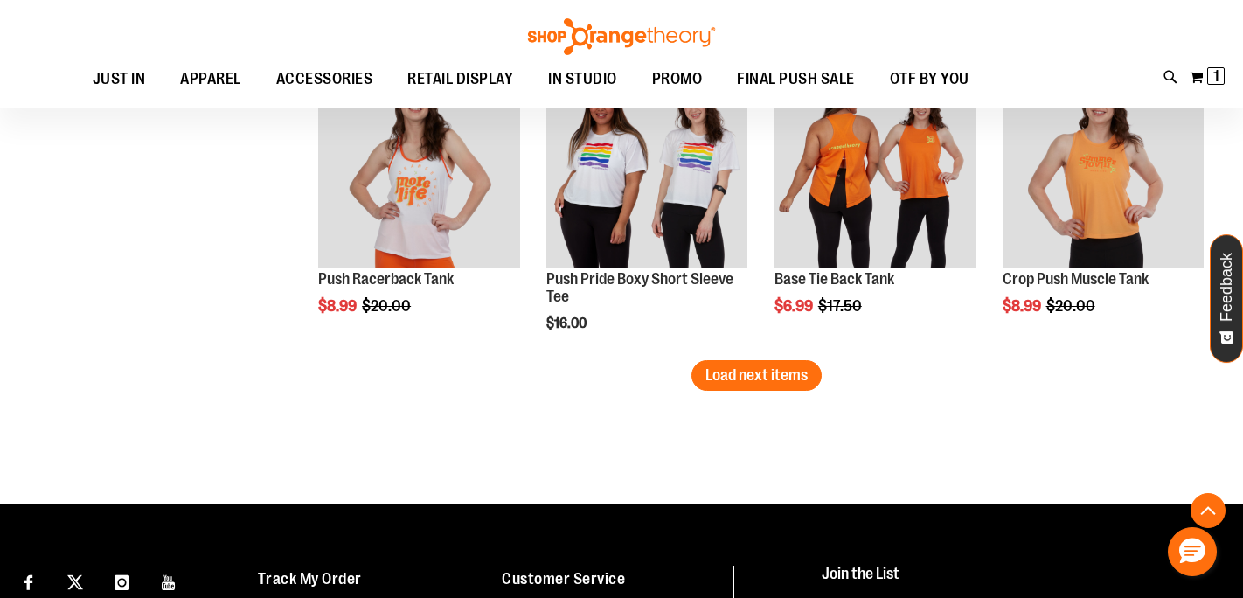
scroll to position [12471, 0]
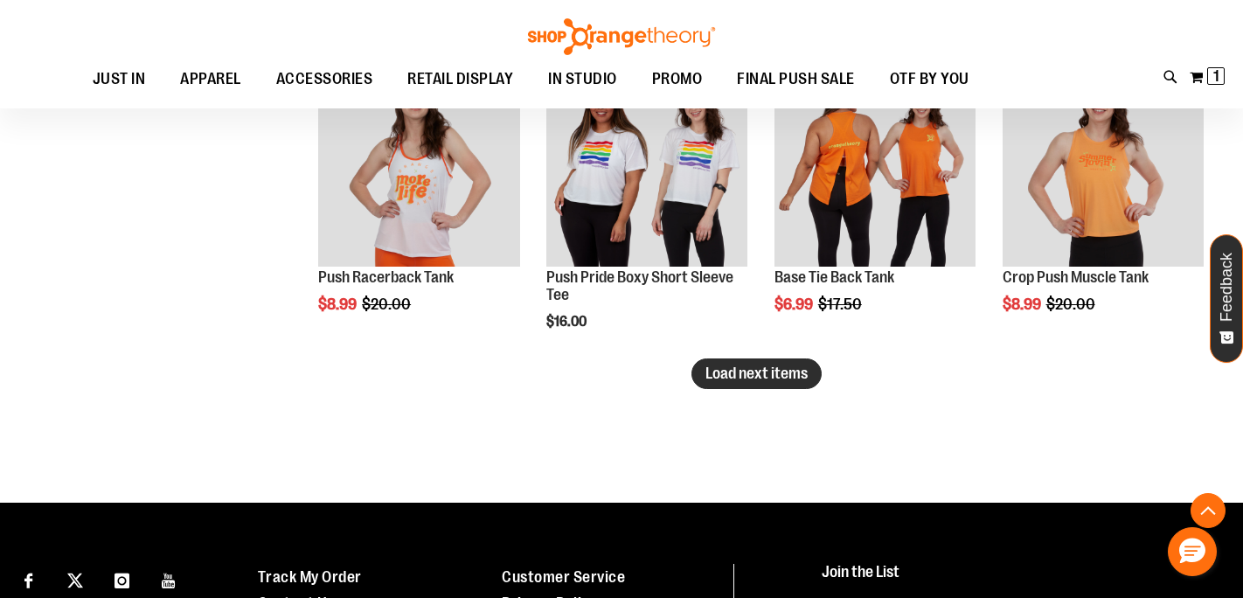
click at [773, 373] on span "Load next items" at bounding box center [757, 373] width 102 height 17
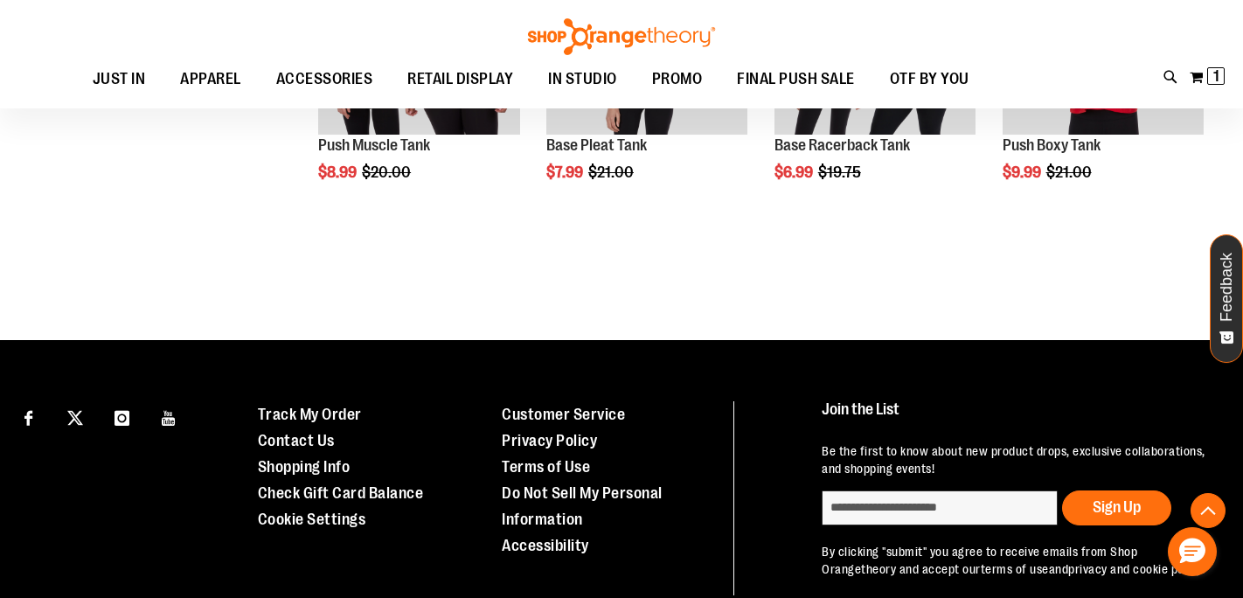
scroll to position [12907, 0]
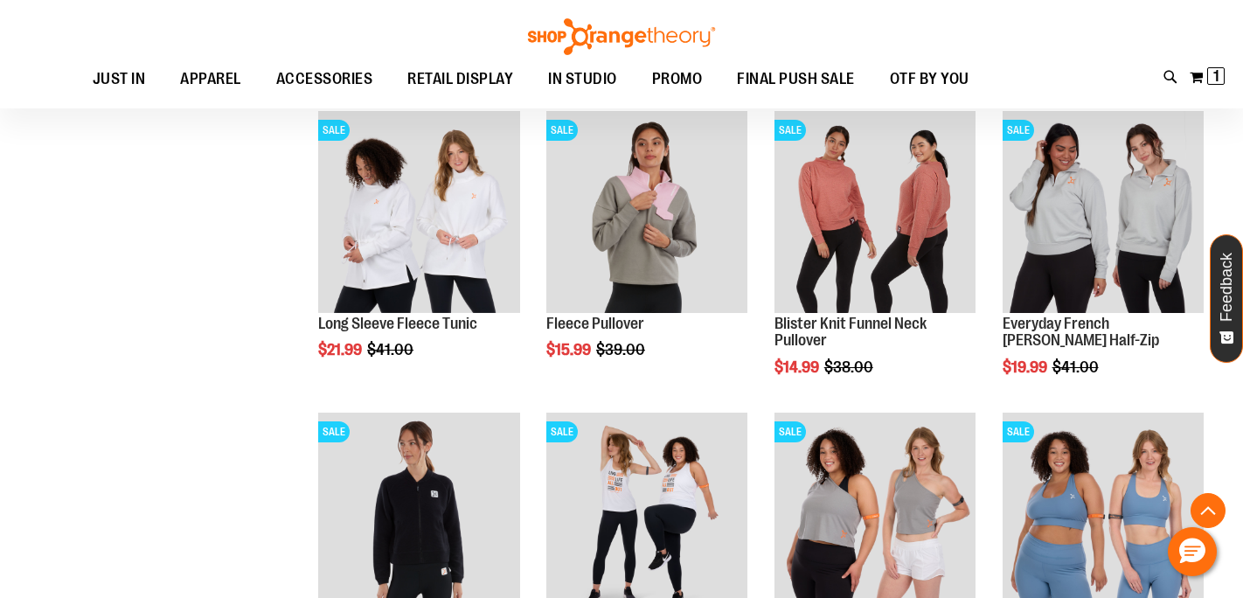
scroll to position [10296, 0]
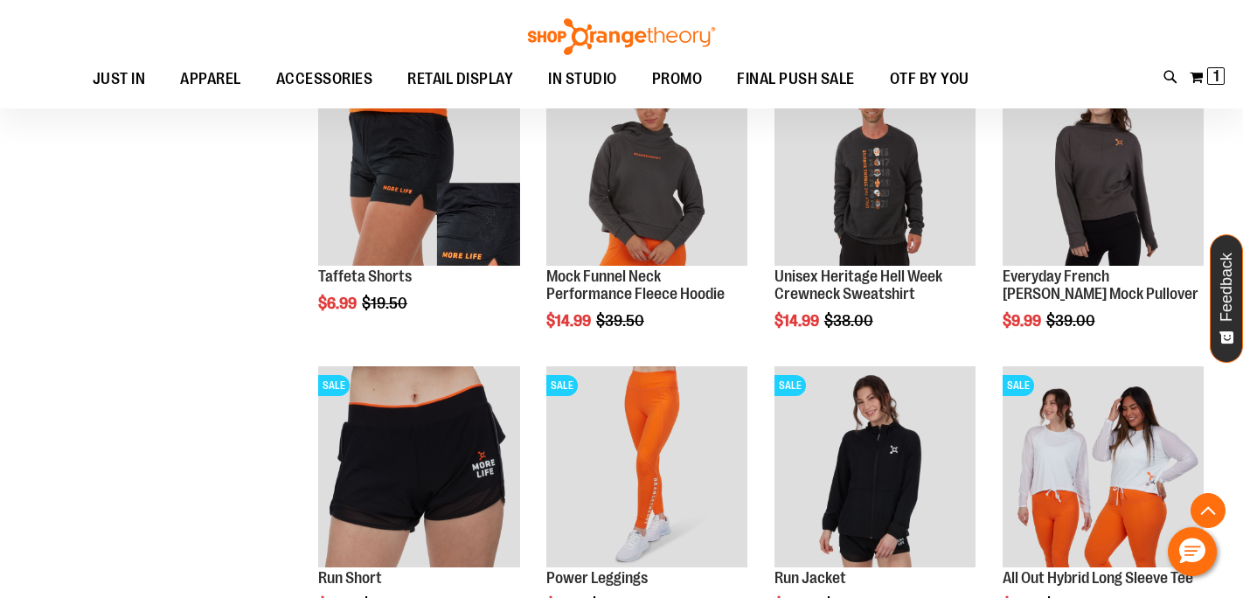
scroll to position [1460, 0]
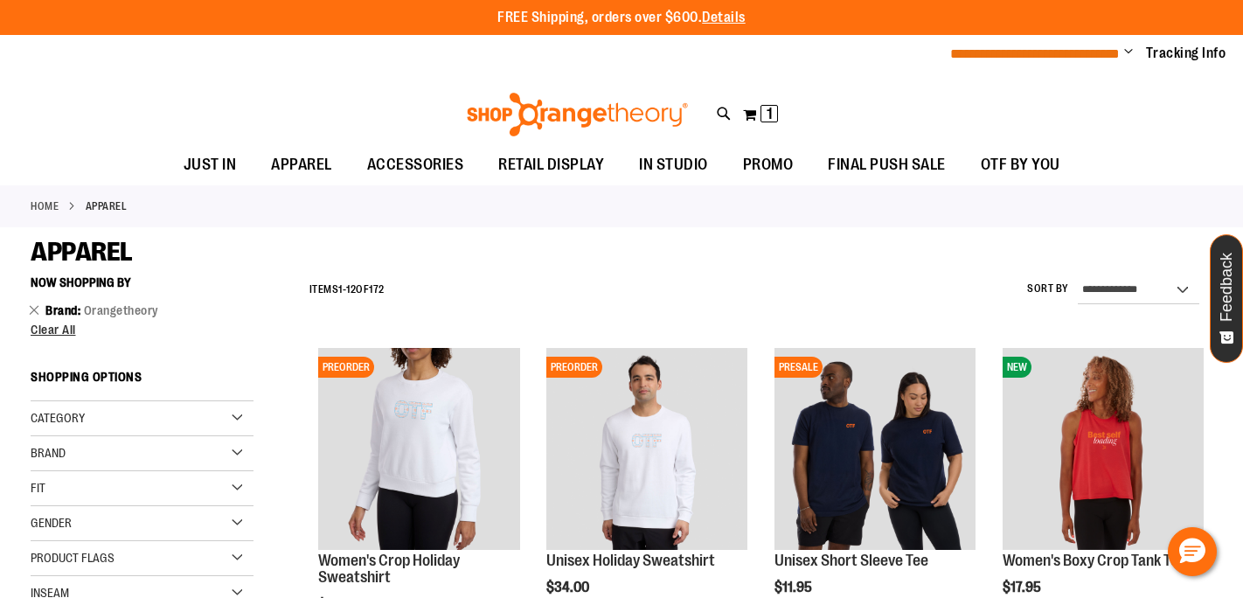
click at [1036, 56] on span "**********" at bounding box center [1035, 53] width 170 height 13
click at [1129, 53] on span "Change" at bounding box center [1128, 53] width 9 height 17
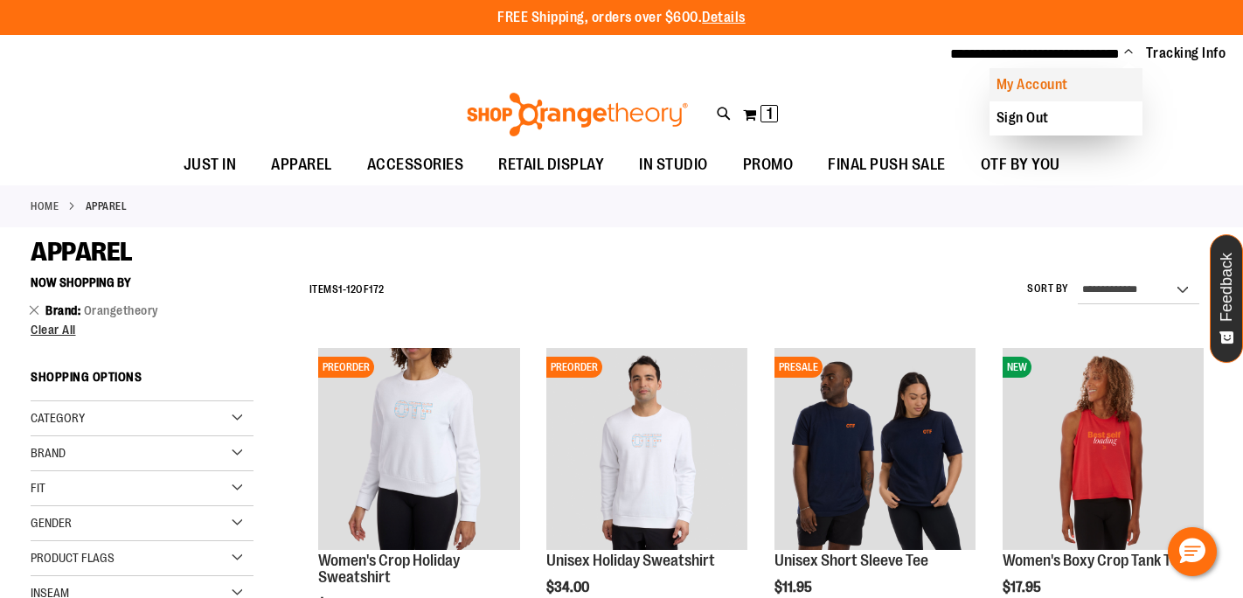
click at [1052, 90] on link "My Account" at bounding box center [1066, 84] width 153 height 33
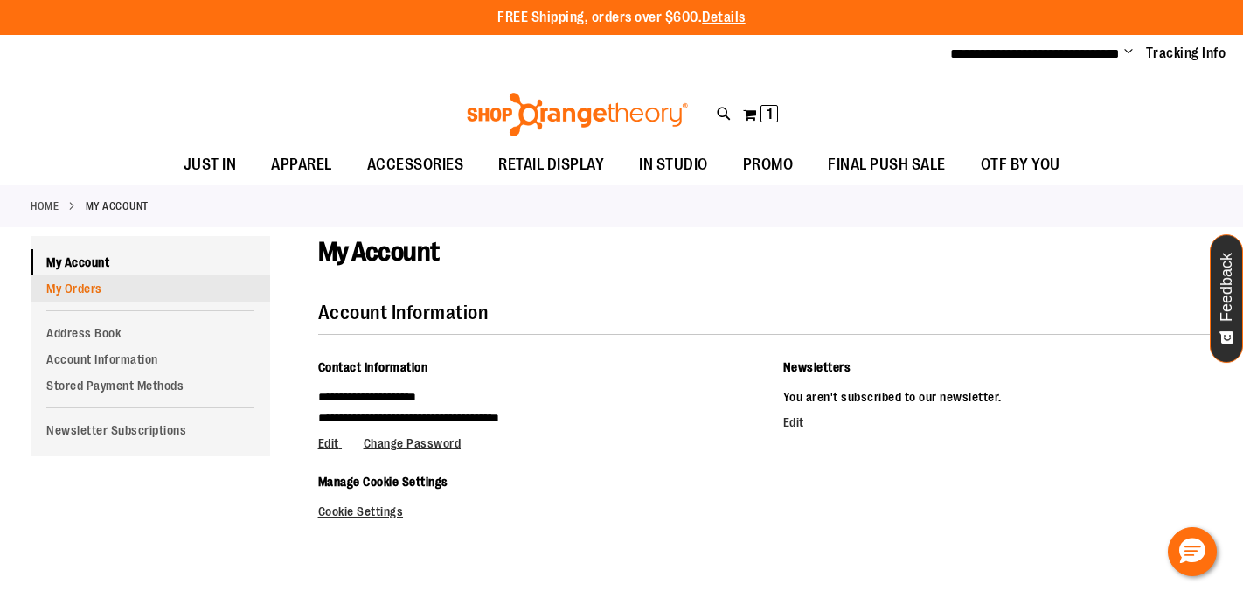
click at [82, 291] on link "My Orders" at bounding box center [151, 288] width 240 height 26
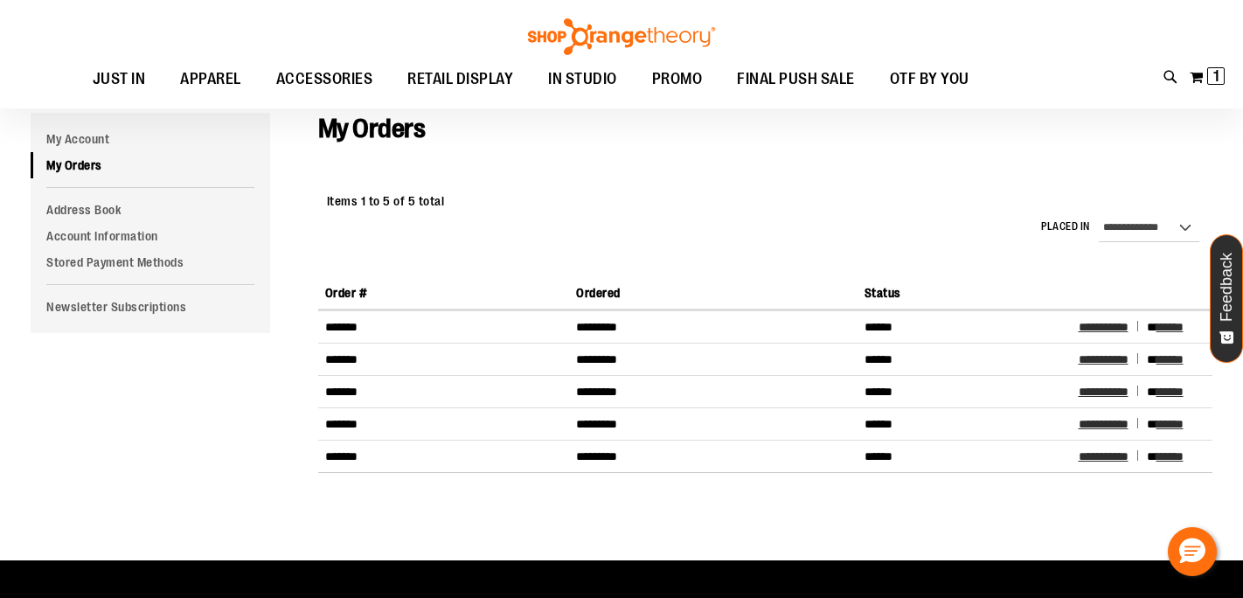
scroll to position [129, 0]
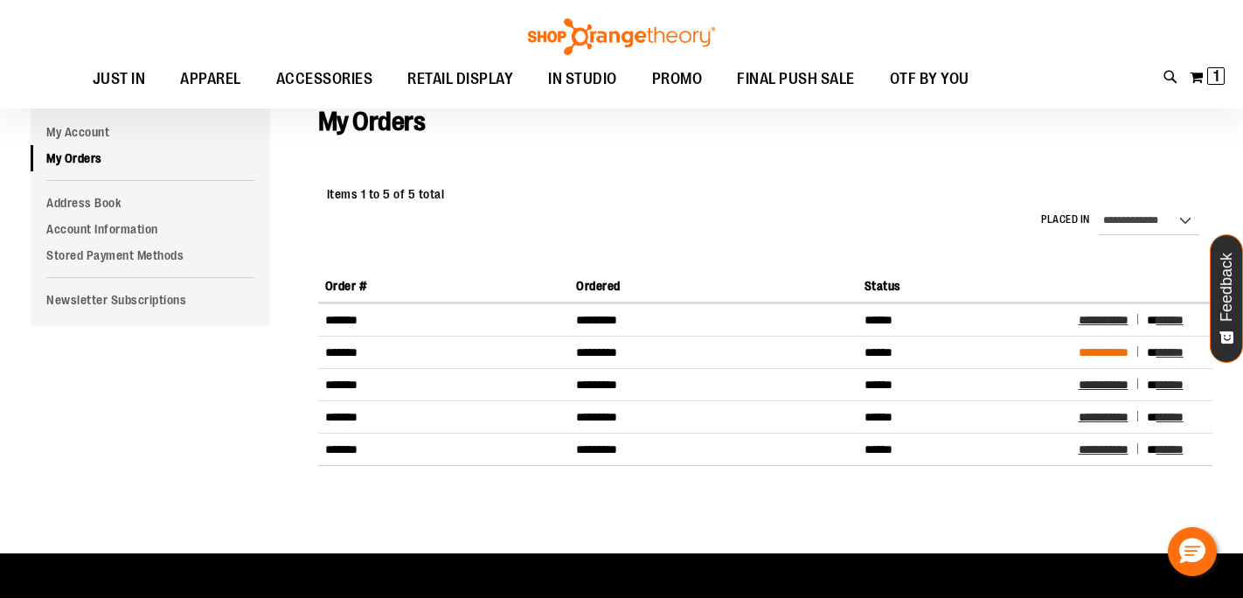
click at [1099, 353] on span "**********" at bounding box center [1104, 352] width 50 height 12
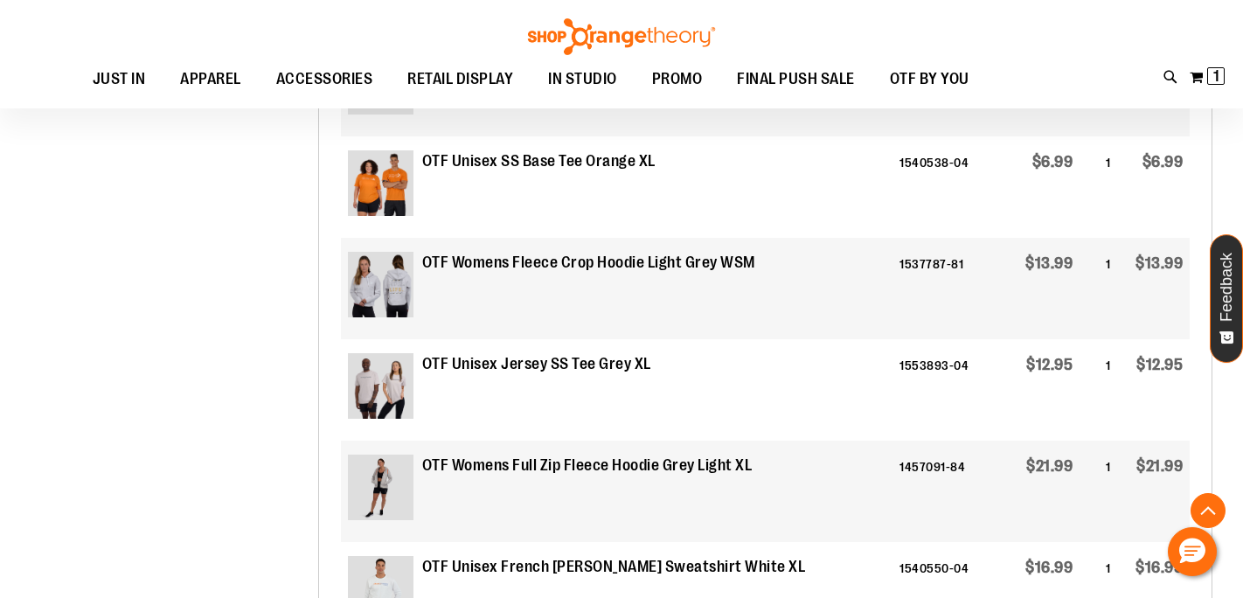
scroll to position [1499, 0]
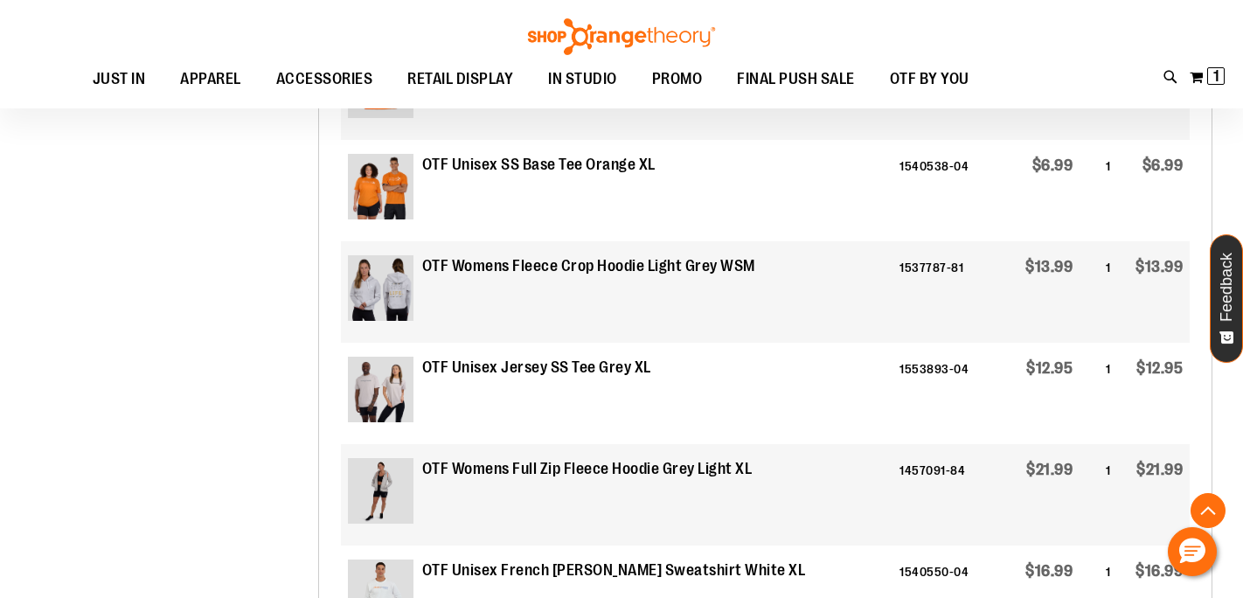
click at [495, 372] on strong "OTF Unisex Jersey SS Tee Grey XL" at bounding box center [536, 368] width 229 height 23
drag, startPoint x: 425, startPoint y: 372, endPoint x: 629, endPoint y: 374, distance: 204.6
click at [629, 374] on strong "OTF Unisex Jersey SS Tee Grey XL" at bounding box center [536, 368] width 229 height 23
copy strong "OTF Unisex Jersey SS Tee Grey"
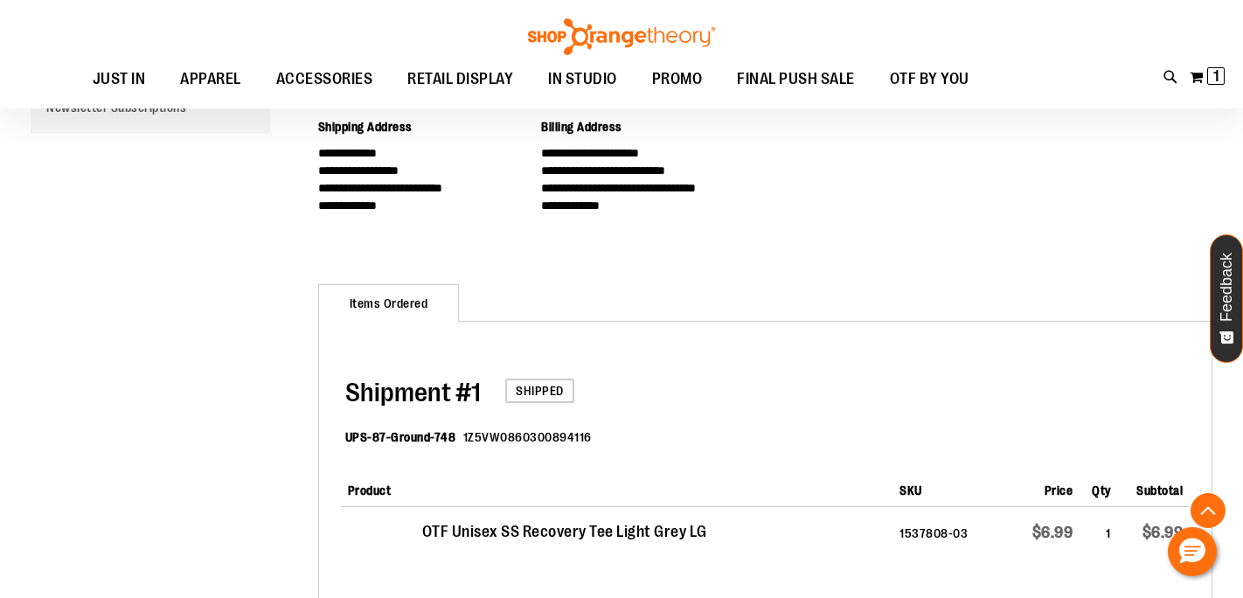
scroll to position [0, 0]
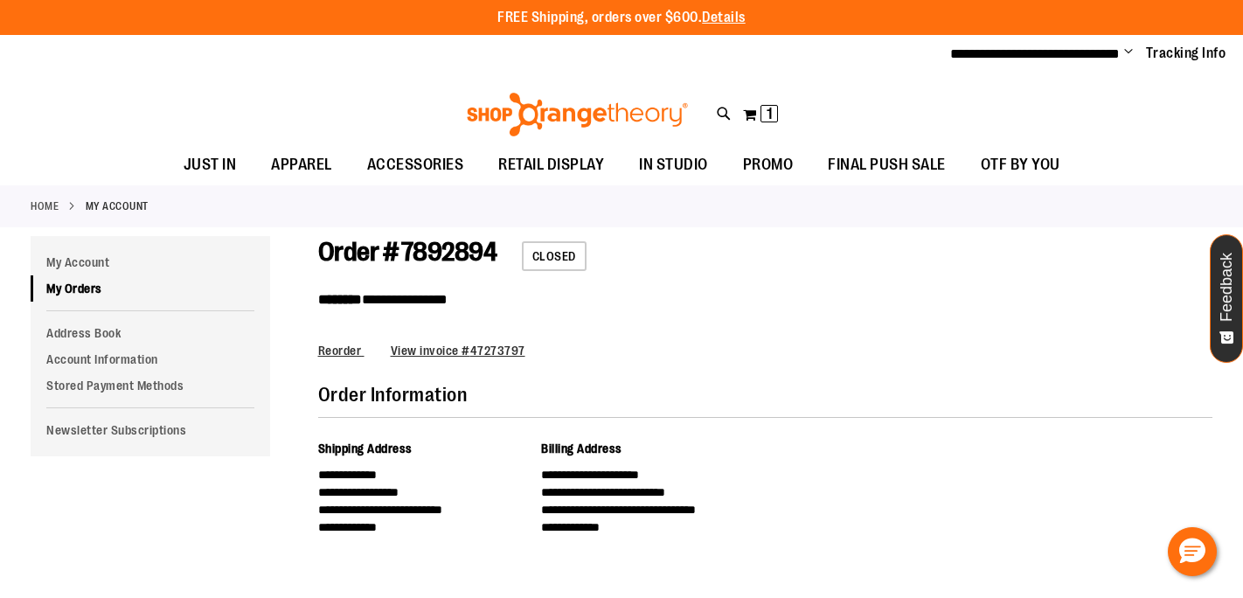
click at [731, 107] on div "Toggle Nav Search Popular Suggestions Advanced Search" at bounding box center [621, 109] width 1243 height 71
click at [717, 110] on icon at bounding box center [724, 114] width 15 height 20
paste input "**********"
type input "**********"
click at [727, 115] on icon at bounding box center [724, 114] width 15 height 20
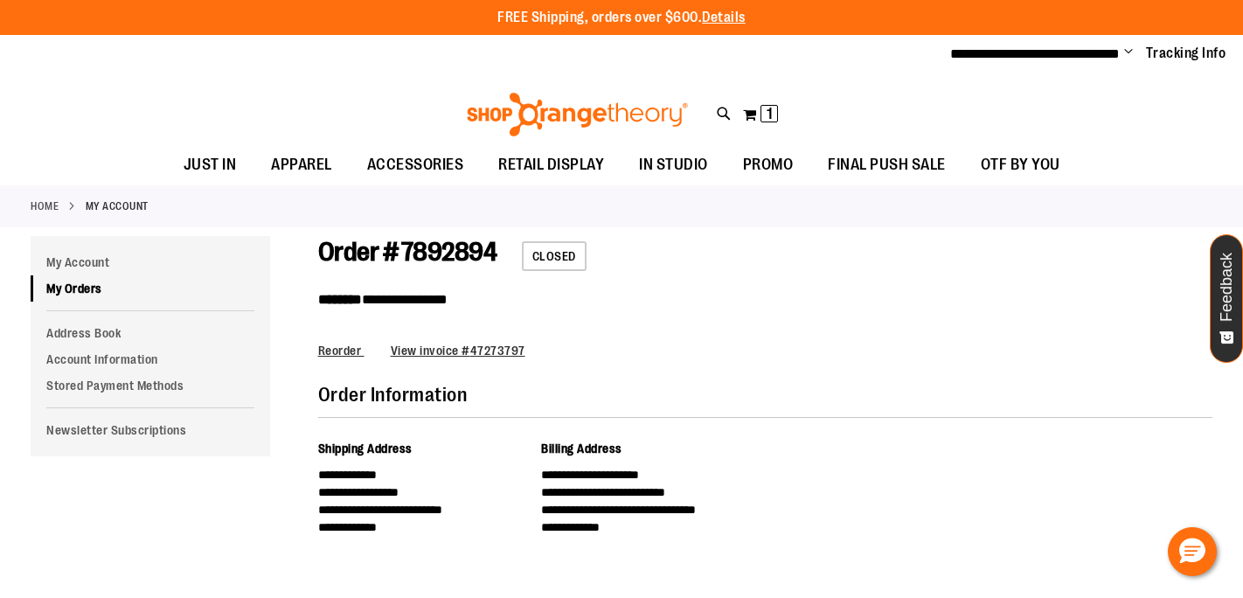
click at [459, 98] on input "Search" at bounding box center [622, 99] width 984 height 58
paste input "**********"
click at [195, 298] on img at bounding box center [174, 293] width 70 height 70
type input "**********"
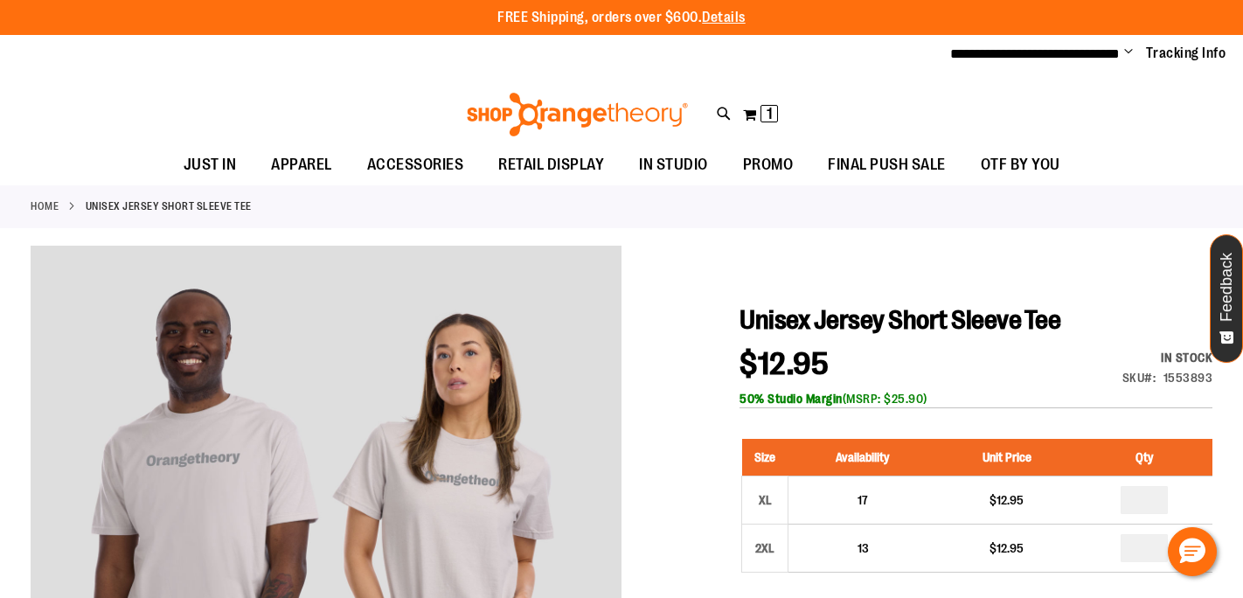
scroll to position [1, 0]
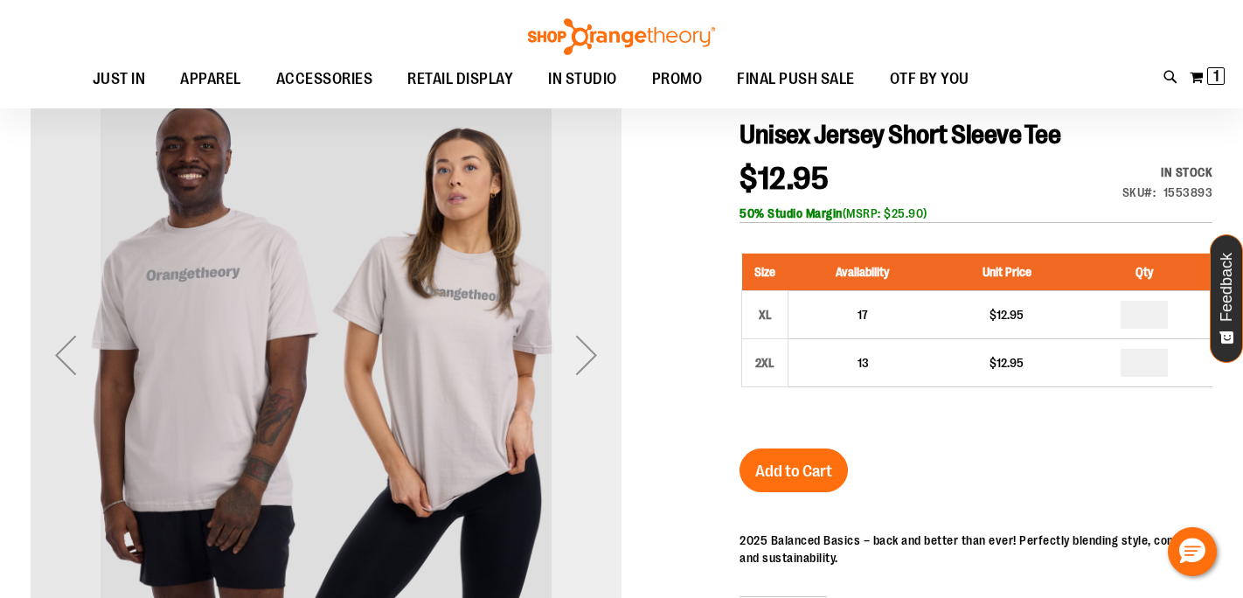
click at [587, 363] on div "Next" at bounding box center [587, 355] width 70 height 70
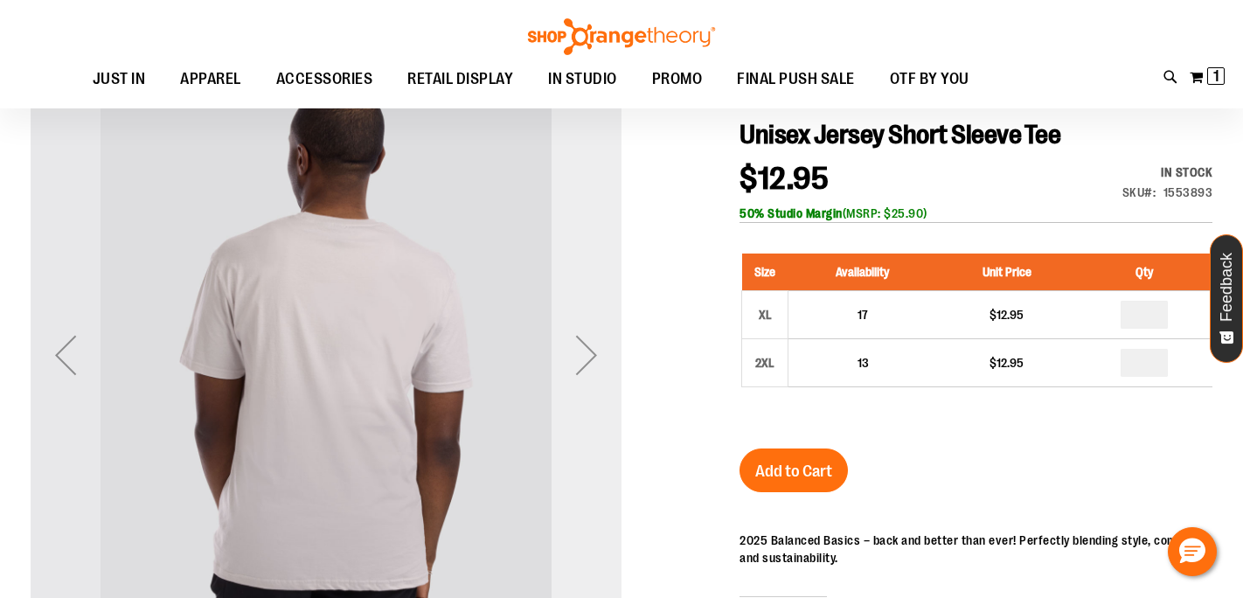
click at [587, 363] on div "Next" at bounding box center [587, 355] width 70 height 70
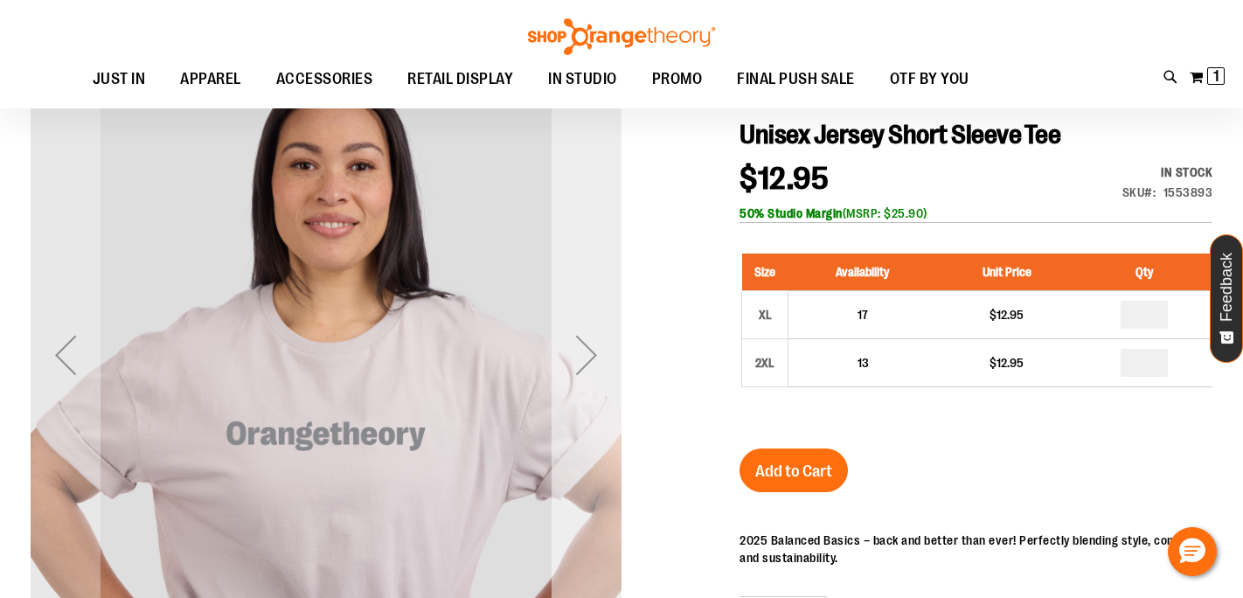
click at [587, 363] on div "Next" at bounding box center [587, 355] width 70 height 70
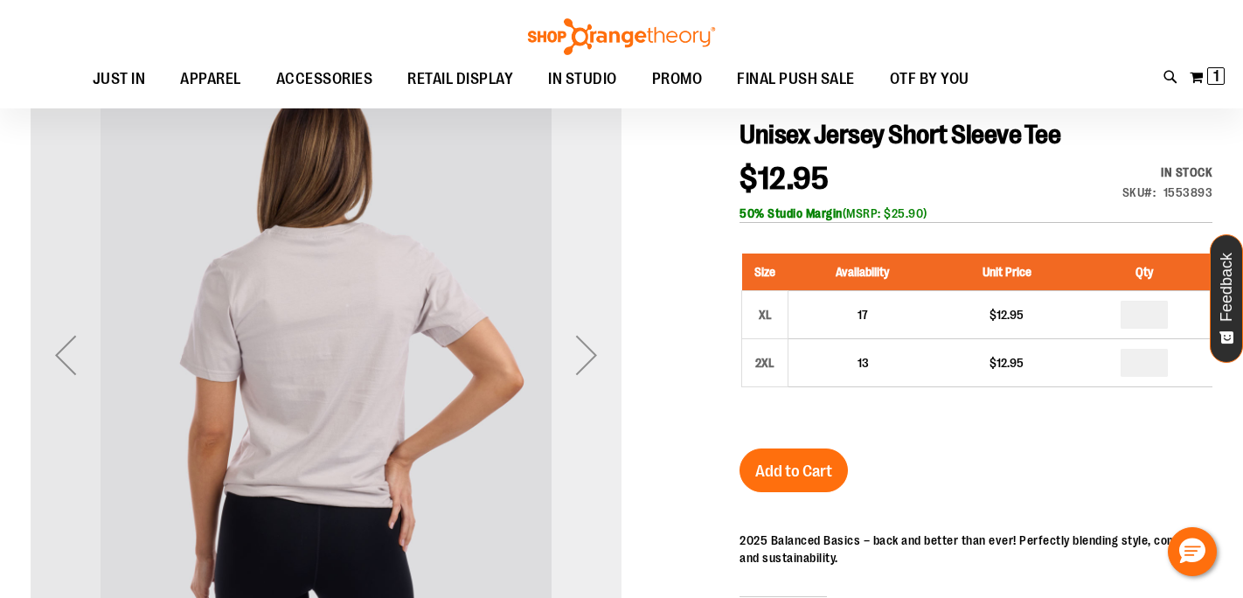
click at [587, 363] on div "Next" at bounding box center [587, 355] width 70 height 70
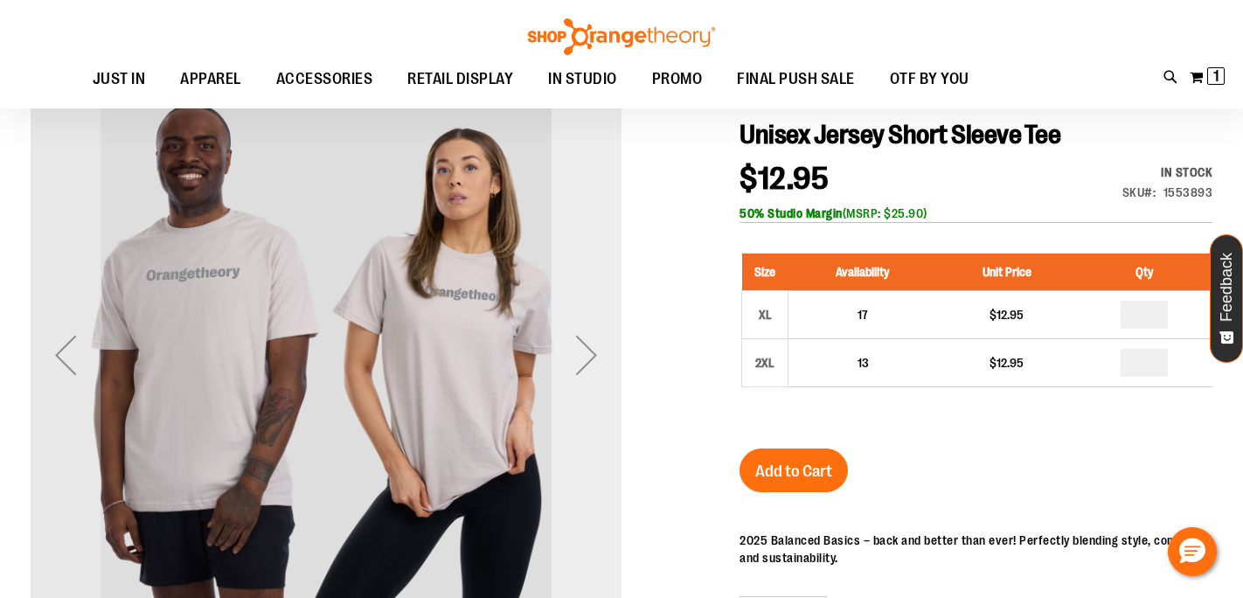
click at [587, 363] on div "Next" at bounding box center [587, 355] width 70 height 70
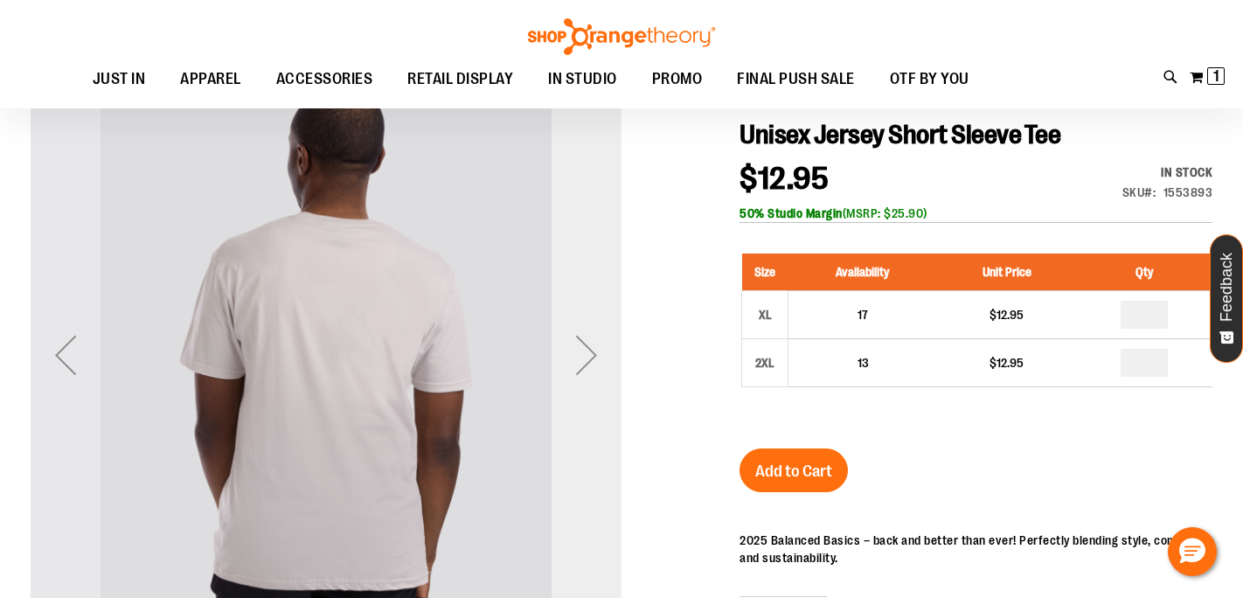
click at [587, 363] on div "Next" at bounding box center [587, 355] width 70 height 70
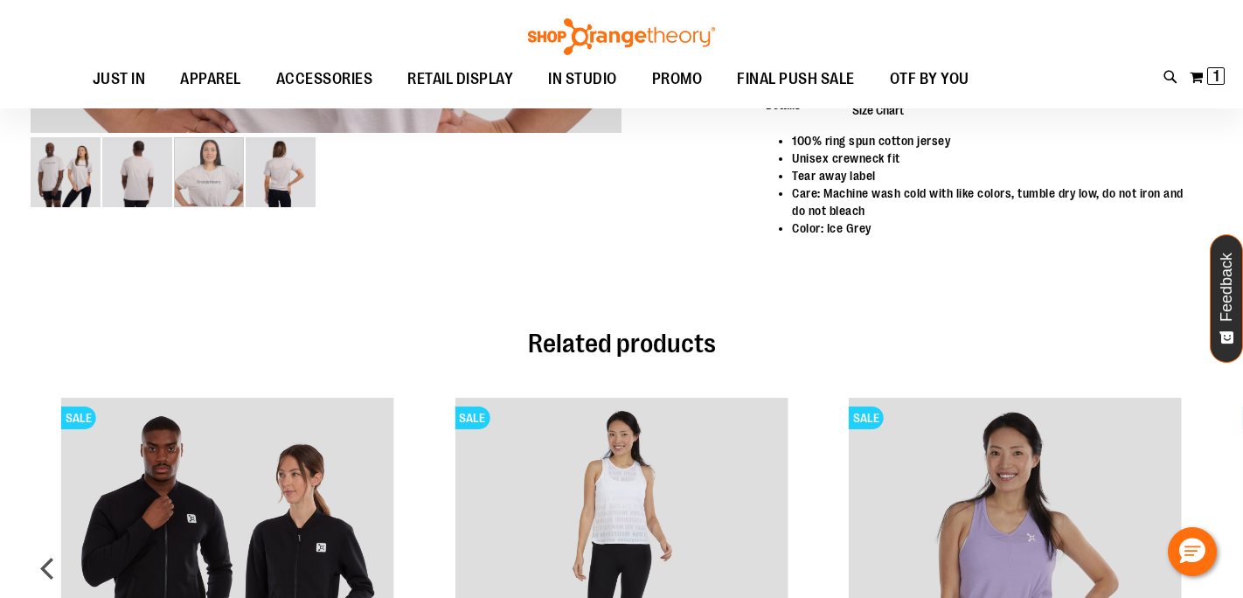
scroll to position [0, 0]
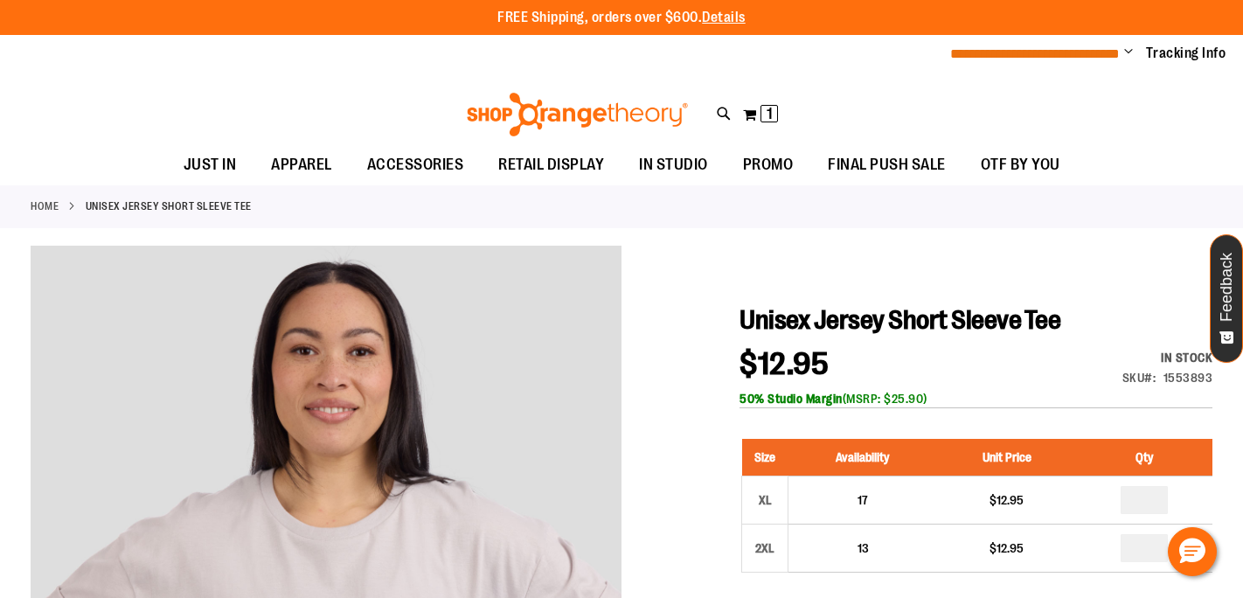
click at [1117, 52] on span "**********" at bounding box center [1035, 53] width 170 height 13
click at [1130, 54] on span "Change" at bounding box center [1128, 53] width 9 height 17
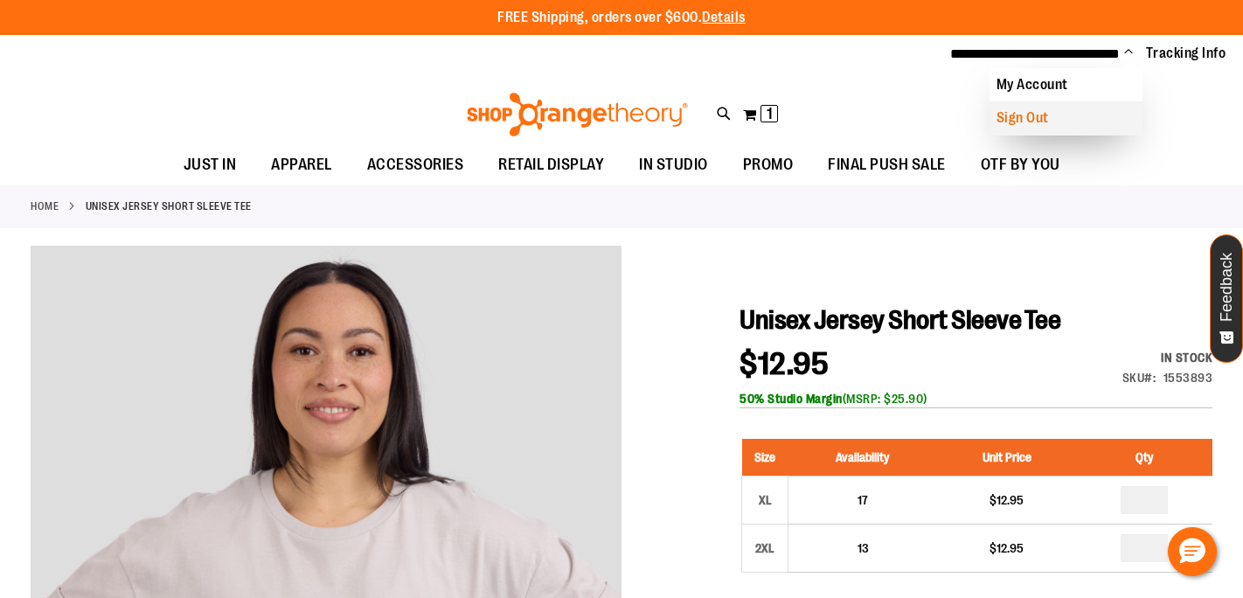
click at [1037, 122] on link "Sign Out" at bounding box center [1066, 117] width 153 height 33
